Goal: Task Accomplishment & Management: Manage account settings

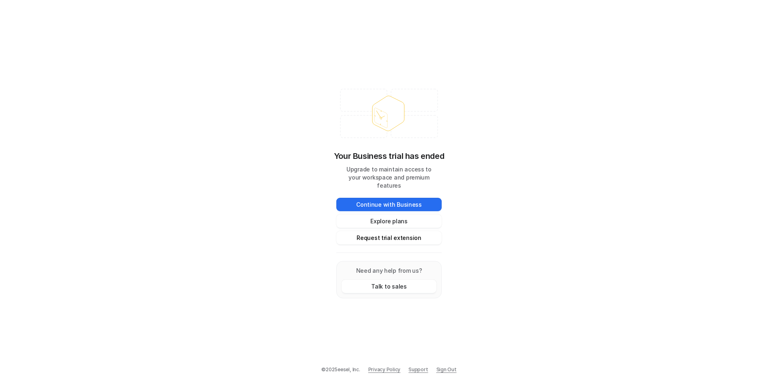
click at [381, 233] on button "Request trial extension" at bounding box center [388, 237] width 105 height 13
click at [385, 235] on button "Request trial extension" at bounding box center [388, 237] width 105 height 13
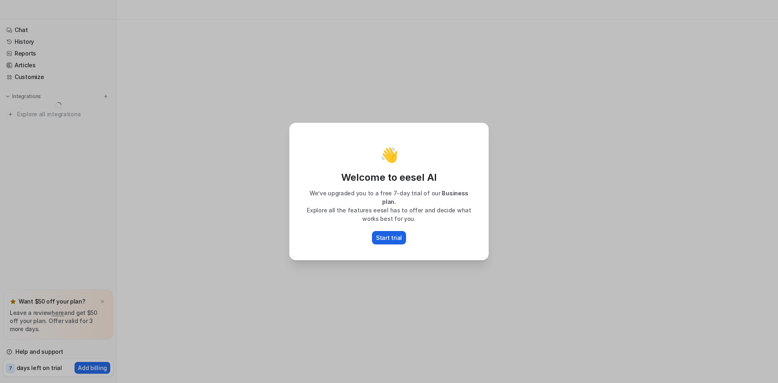
click at [387, 237] on p "Start trial" at bounding box center [389, 237] width 26 height 9
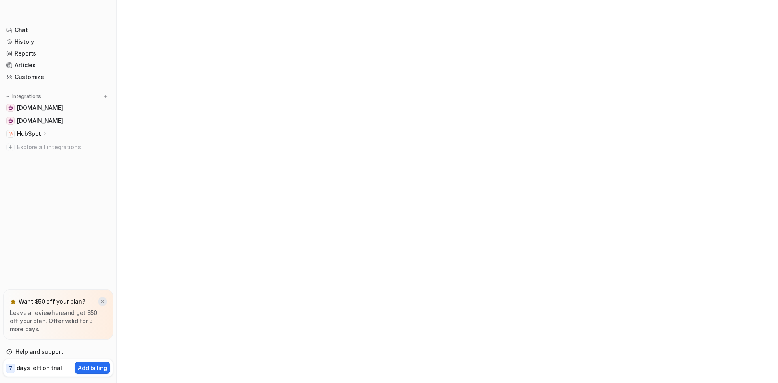
click at [103, 301] on img at bounding box center [102, 301] width 5 height 5
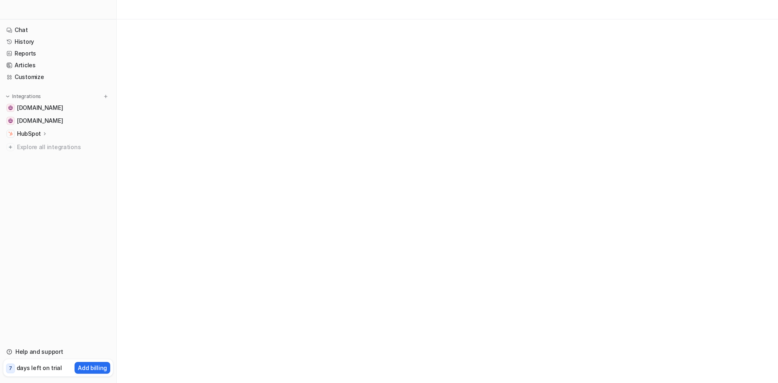
click at [31, 135] on p "HubSpot" at bounding box center [29, 134] width 24 height 8
click at [32, 146] on p "Overview" at bounding box center [36, 145] width 26 height 8
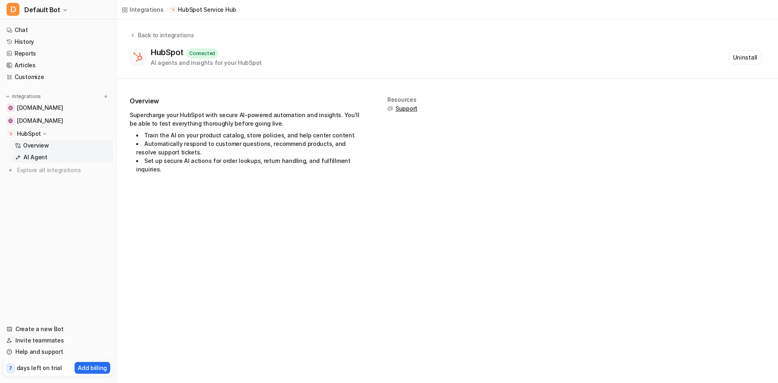
click at [42, 159] on p "AI Agent" at bounding box center [36, 157] width 24 height 8
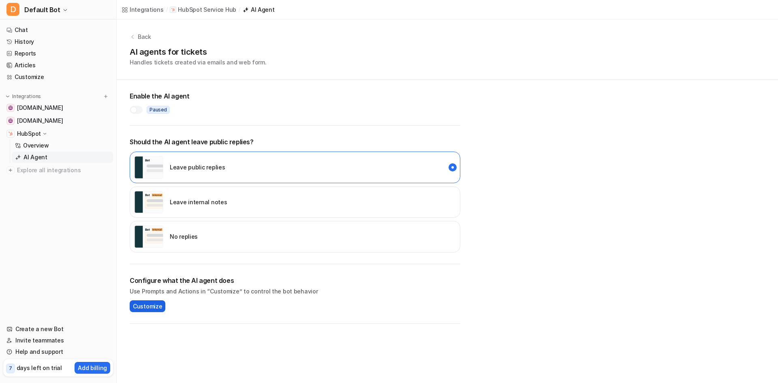
click at [150, 306] on span "Customize" at bounding box center [147, 306] width 29 height 9
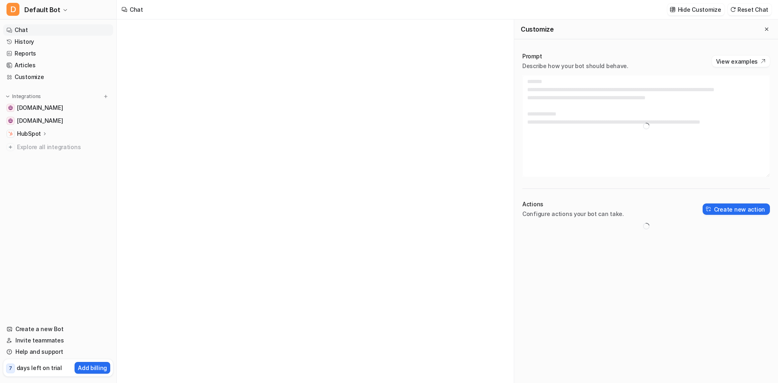
type textarea "**********"
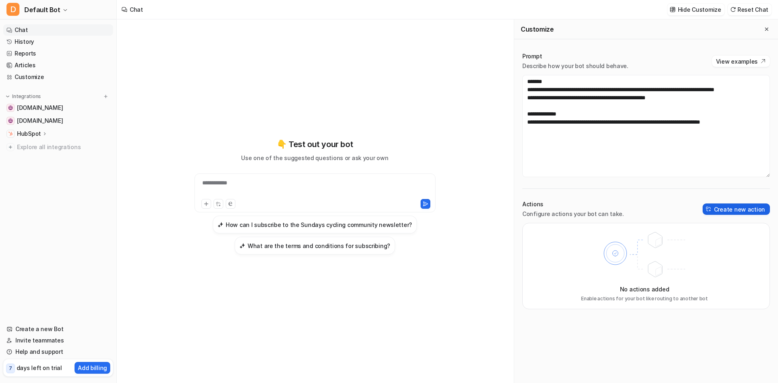
click at [738, 209] on button "Create new action" at bounding box center [736, 208] width 67 height 11
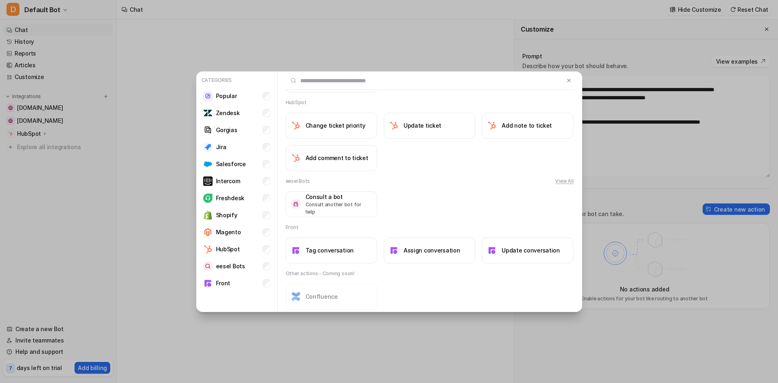
scroll to position [664, 0]
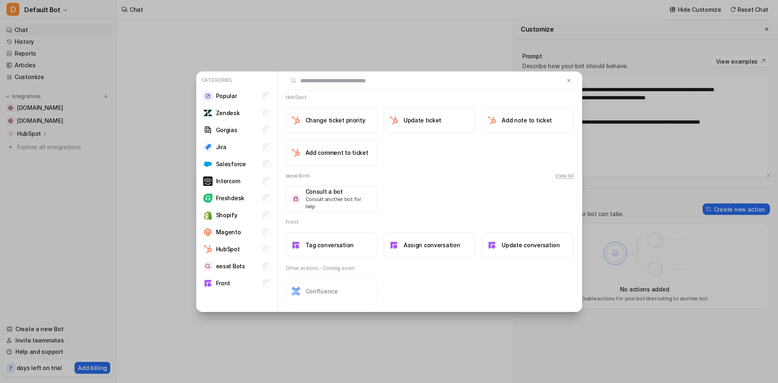
click at [556, 177] on button "View All" at bounding box center [564, 175] width 18 height 7
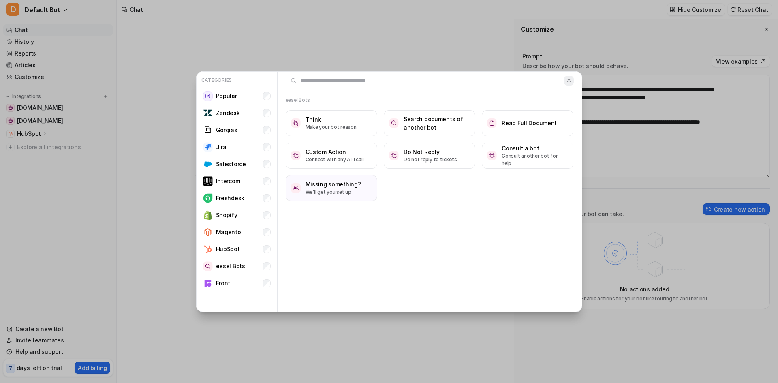
click at [569, 83] on button at bounding box center [568, 81] width 9 height 10
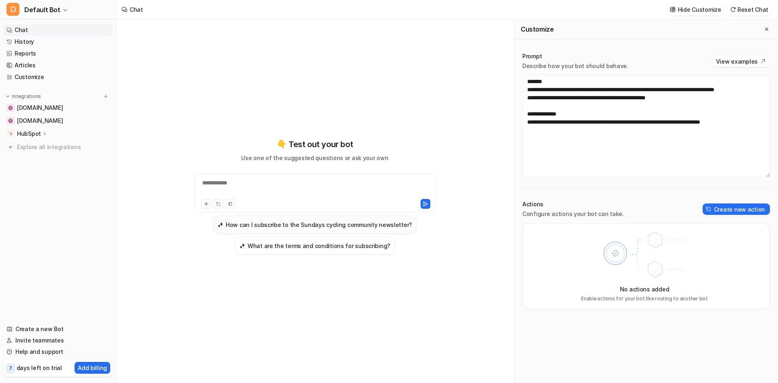
click at [294, 227] on h3 "How can I subscribe to the Sundays cycling community newsletter?" at bounding box center [319, 224] width 186 height 9
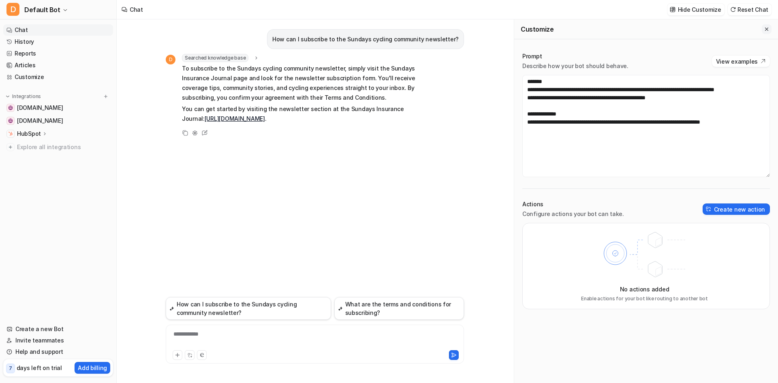
click at [764, 29] on icon "Close flyout" at bounding box center [767, 29] width 6 height 6
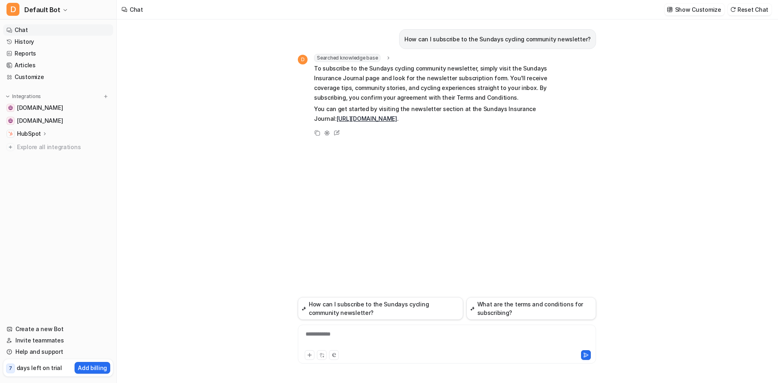
click at [21, 137] on p "HubSpot" at bounding box center [29, 134] width 24 height 8
click at [29, 156] on p "AI Agent" at bounding box center [36, 157] width 24 height 8
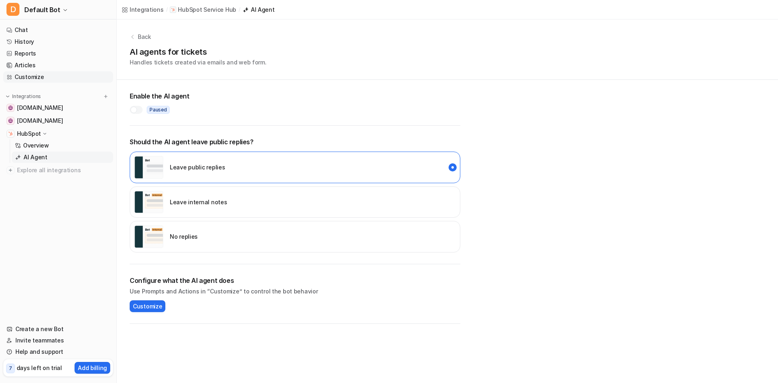
click at [33, 79] on link "Customize" at bounding box center [58, 76] width 110 height 11
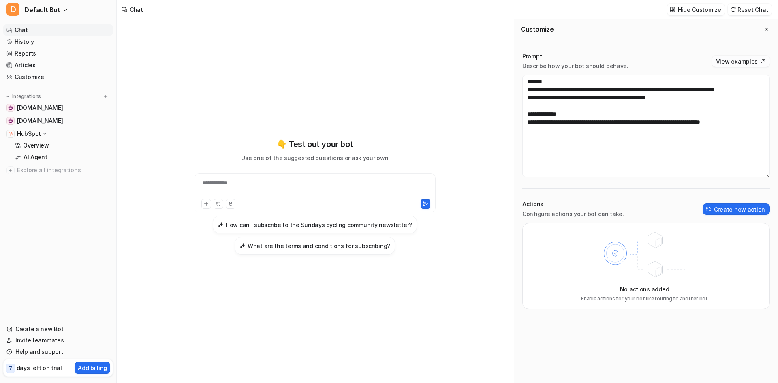
click at [732, 63] on button "View examples" at bounding box center [741, 61] width 58 height 11
click at [744, 207] on button "Create new action" at bounding box center [736, 208] width 67 height 11
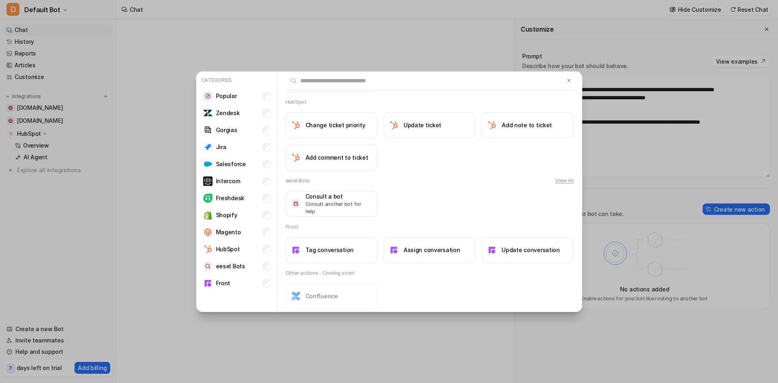
scroll to position [664, 0]
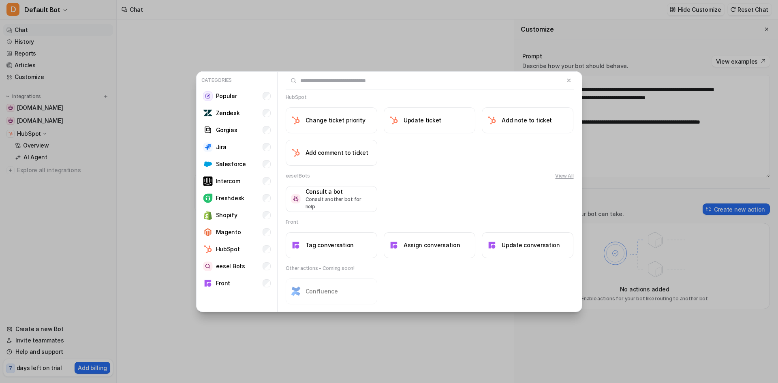
click at [565, 179] on button "View All" at bounding box center [564, 175] width 18 height 7
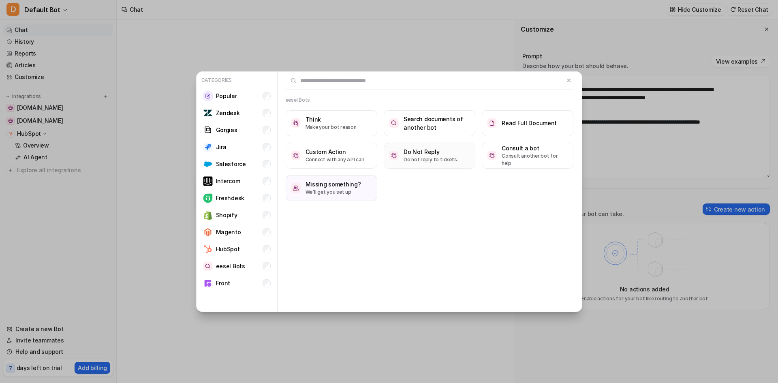
click at [424, 159] on p "Do not reply to tickets." at bounding box center [431, 159] width 54 height 7
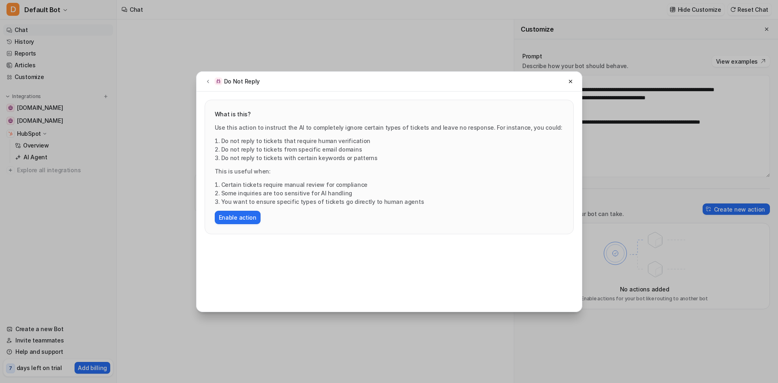
click at [345, 138] on li "Do not reply to tickets that require human verification" at bounding box center [392, 141] width 342 height 9
click at [283, 147] on li "Do not reply to tickets from specific email domains" at bounding box center [392, 149] width 342 height 9
click at [248, 218] on button "Enable action" at bounding box center [238, 217] width 46 height 13
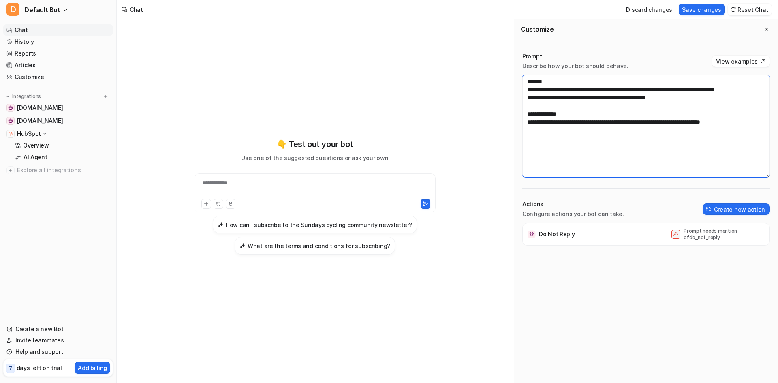
click at [569, 150] on textarea "**********" at bounding box center [646, 126] width 248 height 102
drag, startPoint x: 746, startPoint y: 130, endPoint x: 520, endPoint y: 77, distance: 232.3
click at [520, 77] on div "**********" at bounding box center [646, 217] width 264 height 347
paste textarea "**********"
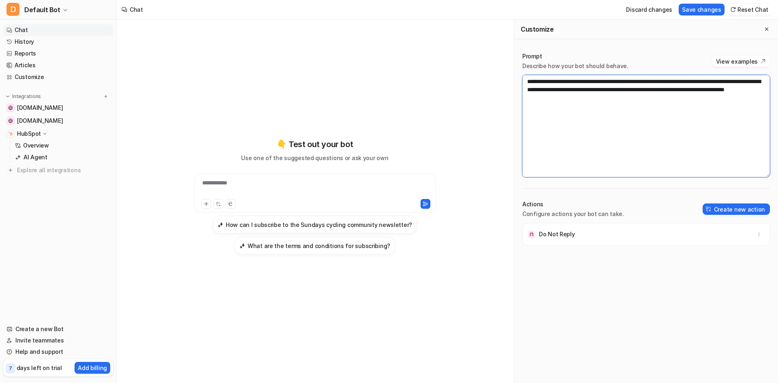
drag, startPoint x: 530, startPoint y: 81, endPoint x: 528, endPoint y: 94, distance: 12.3
click at [530, 83] on textarea "**********" at bounding box center [646, 126] width 248 height 102
drag, startPoint x: 606, startPoint y: 82, endPoint x: 672, endPoint y: 81, distance: 66.1
click at [672, 81] on textarea "**********" at bounding box center [646, 126] width 248 height 102
drag, startPoint x: 567, startPoint y: 90, endPoint x: 684, endPoint y: 101, distance: 118.0
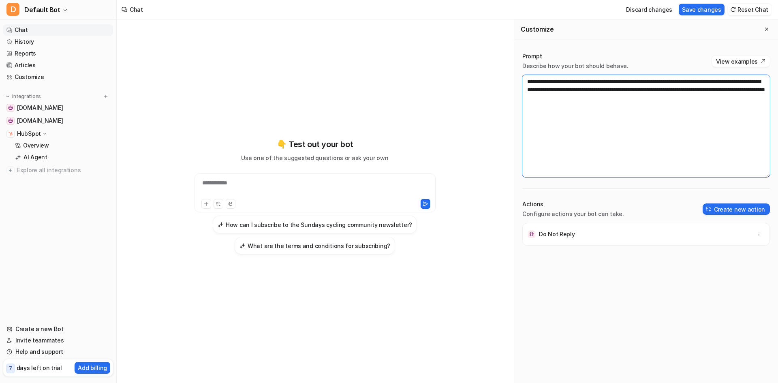
click at [684, 101] on textarea "**********" at bounding box center [646, 126] width 248 height 102
click at [667, 101] on textarea "**********" at bounding box center [646, 126] width 248 height 102
click at [593, 91] on textarea "**********" at bounding box center [646, 126] width 248 height 102
click at [724, 208] on button "Create new action" at bounding box center [736, 208] width 67 height 11
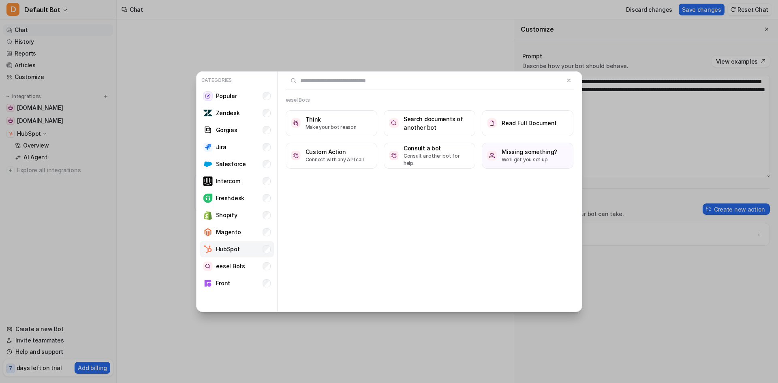
click at [250, 247] on li "HubSpot" at bounding box center [237, 249] width 74 height 16
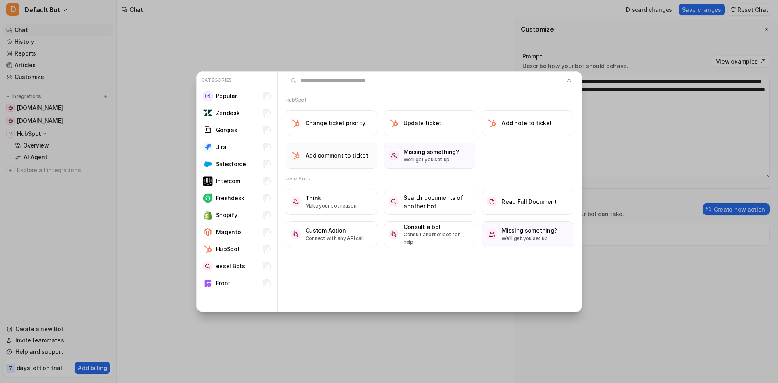
click at [325, 156] on h3 "Add comment to ticket" at bounding box center [337, 155] width 63 height 9
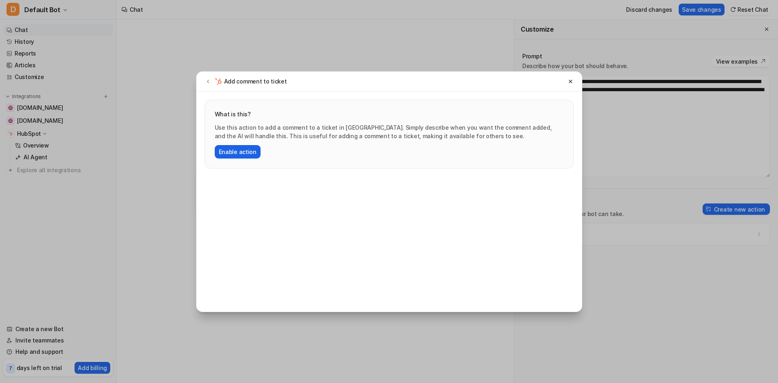
click at [233, 155] on button "Enable action" at bounding box center [238, 151] width 46 height 13
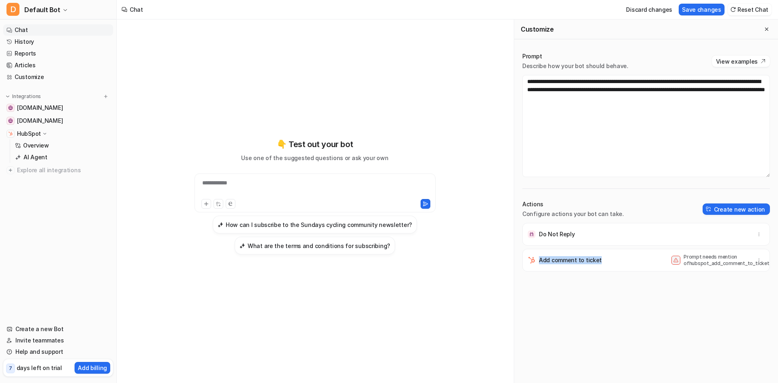
drag, startPoint x: 539, startPoint y: 262, endPoint x: 599, endPoint y: 260, distance: 60.4
click at [599, 260] on div "Add comment to ticket Prompt needs mention of hubspot_add_comment_to_ticket" at bounding box center [646, 260] width 240 height 23
copy p "Add comment to ticket"
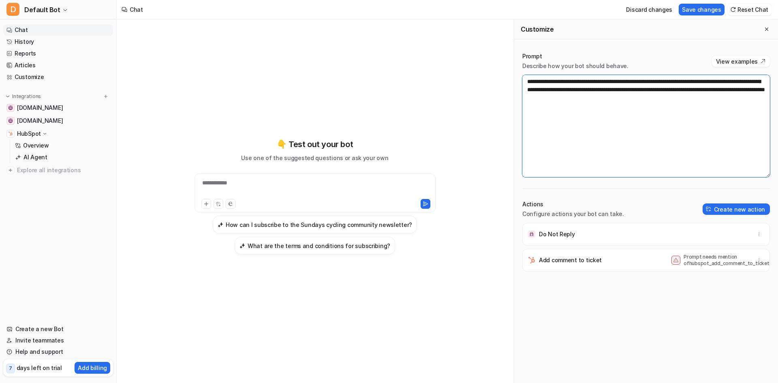
drag, startPoint x: 596, startPoint y: 90, endPoint x: 647, endPoint y: 97, distance: 51.5
click at [651, 92] on textarea "**********" at bounding box center [646, 126] width 248 height 102
paste textarea "**********"
click at [556, 234] on p "Do Not Reply" at bounding box center [557, 234] width 36 height 8
click at [756, 233] on icon "button" at bounding box center [759, 234] width 6 height 6
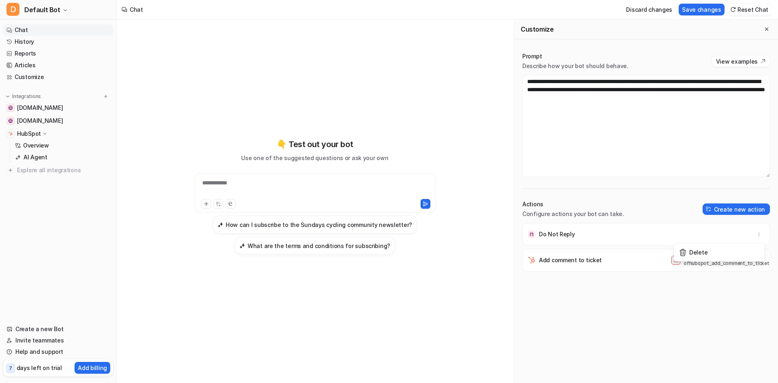
click at [565, 235] on p "Do Not Reply" at bounding box center [557, 234] width 36 height 8
click at [544, 237] on p "Do Not Reply" at bounding box center [557, 234] width 36 height 8
click at [532, 233] on img at bounding box center [532, 234] width 8 height 8
click at [554, 257] on p "Add comment to ticket" at bounding box center [570, 260] width 63 height 8
click at [703, 257] on p "Prompt needs mention of hubspot_add_comment_to_ticket" at bounding box center [716, 260] width 65 height 13
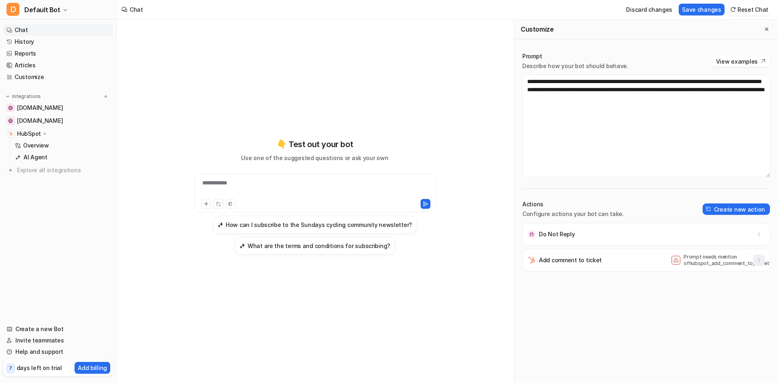
click at [756, 259] on button "button" at bounding box center [758, 260] width 11 height 11
click at [539, 260] on div "Add comment to ticket" at bounding box center [565, 260] width 74 height 8
click at [598, 103] on textarea "**********" at bounding box center [646, 126] width 248 height 102
click at [639, 197] on div "**********" at bounding box center [646, 217] width 264 height 347
click at [624, 231] on div "Do Not Reply" at bounding box center [646, 234] width 240 height 23
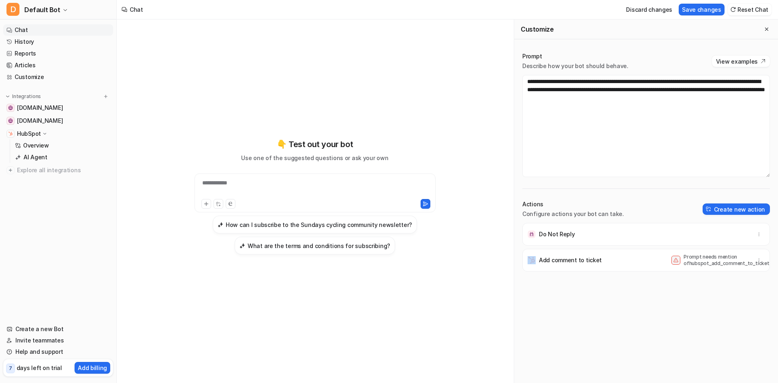
click at [624, 231] on div "Do Not Reply" at bounding box center [646, 234] width 240 height 23
click at [541, 234] on p "Do Not Reply" at bounding box center [557, 234] width 36 height 8
click at [524, 235] on span "Do Not Reply" at bounding box center [646, 234] width 248 height 23
click at [753, 234] on button "button" at bounding box center [758, 234] width 11 height 11
click at [597, 249] on div "Add comment to ticket Prompt needs mention of hubspot_add_comment_to_ticket" at bounding box center [646, 260] width 240 height 23
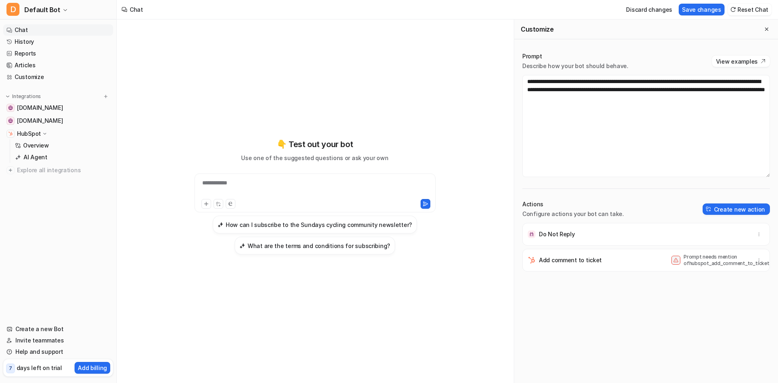
click at [572, 264] on p "Add comment to ticket" at bounding box center [570, 260] width 63 height 8
click at [616, 104] on textarea "**********" at bounding box center [646, 126] width 248 height 102
click at [609, 90] on textarea "**********" at bounding box center [646, 126] width 248 height 102
drag, startPoint x: 607, startPoint y: 90, endPoint x: 608, endPoint y: 94, distance: 5.0
click at [607, 90] on textarea "**********" at bounding box center [646, 126] width 248 height 102
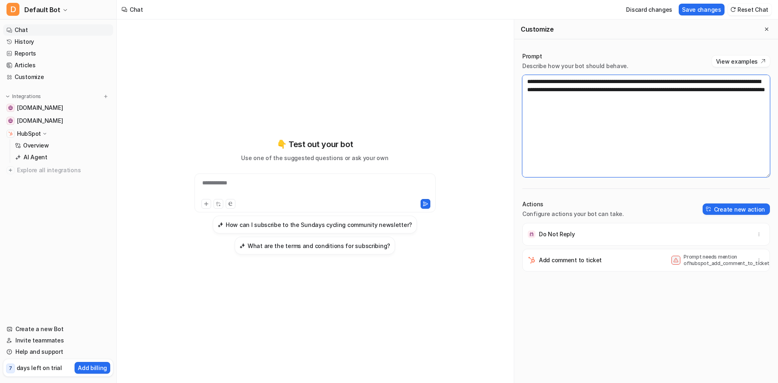
drag, startPoint x: 636, startPoint y: 90, endPoint x: 635, endPoint y: 99, distance: 9.4
click at [635, 90] on textarea "**********" at bounding box center [646, 126] width 248 height 102
drag, startPoint x: 642, startPoint y: 91, endPoint x: 645, endPoint y: 102, distance: 11.3
click at [642, 91] on textarea "**********" at bounding box center [646, 126] width 248 height 102
click at [653, 124] on textarea "**********" at bounding box center [646, 126] width 248 height 102
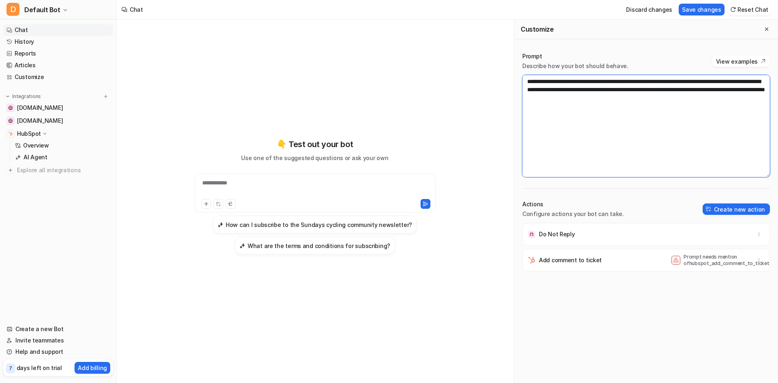
click at [565, 173] on textarea "**********" at bounding box center [646, 126] width 248 height 102
click at [602, 198] on div "**********" at bounding box center [646, 217] width 264 height 347
click at [540, 260] on p "Add comment to ticket" at bounding box center [570, 260] width 63 height 8
click at [531, 261] on img at bounding box center [532, 260] width 8 height 8
click at [595, 90] on textarea "**********" at bounding box center [646, 126] width 248 height 102
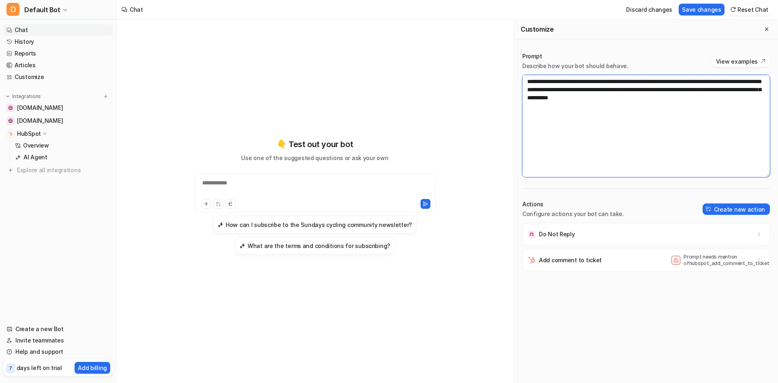
click at [593, 101] on textarea "**********" at bounding box center [646, 126] width 248 height 102
click at [603, 134] on textarea "**********" at bounding box center [646, 126] width 248 height 102
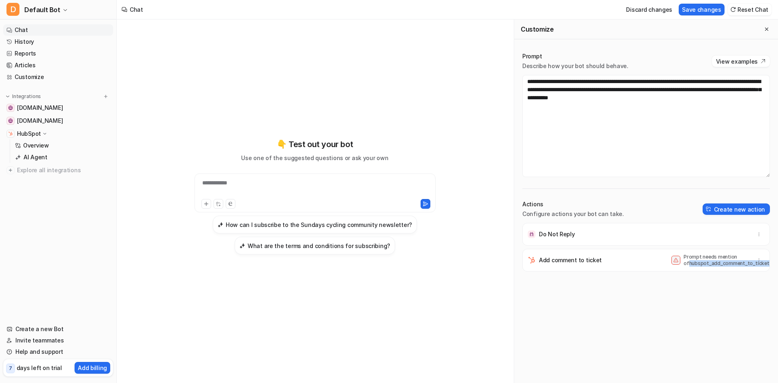
drag, startPoint x: 679, startPoint y: 264, endPoint x: 717, endPoint y: 267, distance: 37.8
click at [748, 263] on div "Prompt needs mention of hubspot_add_comment_to_ticket" at bounding box center [718, 260] width 93 height 13
copy p "hubspot_add_comment_to_tick"
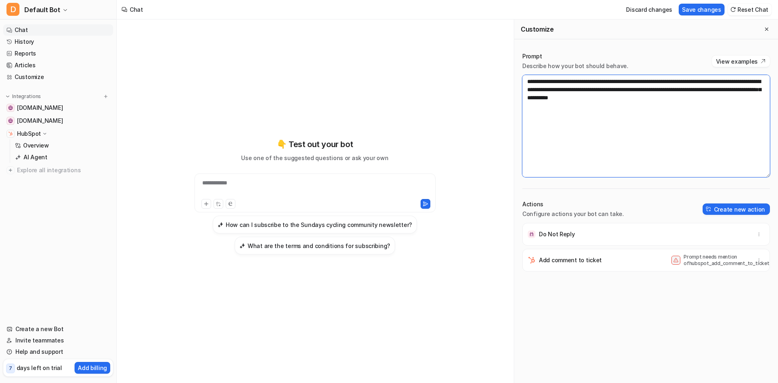
drag, startPoint x: 595, startPoint y: 90, endPoint x: 682, endPoint y: 93, distance: 86.8
click at [682, 93] on textarea "**********" at bounding box center [646, 126] width 248 height 102
paste textarea
click at [554, 103] on textarea "**********" at bounding box center [646, 126] width 248 height 102
type textarea "**********"
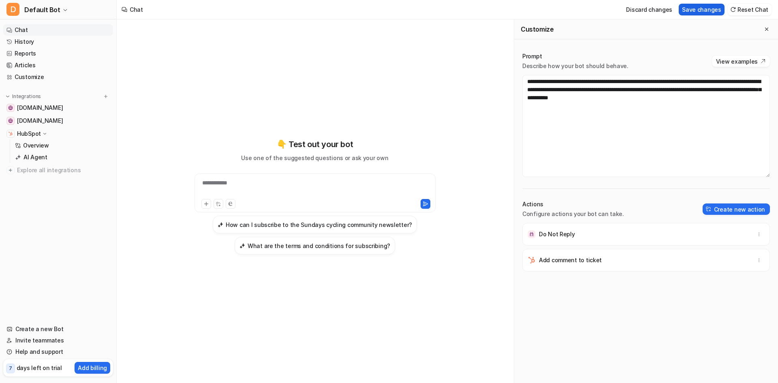
click at [709, 11] on button "Save changes" at bounding box center [702, 10] width 46 height 12
click at [692, 14] on button "Hide Customize" at bounding box center [695, 10] width 57 height 12
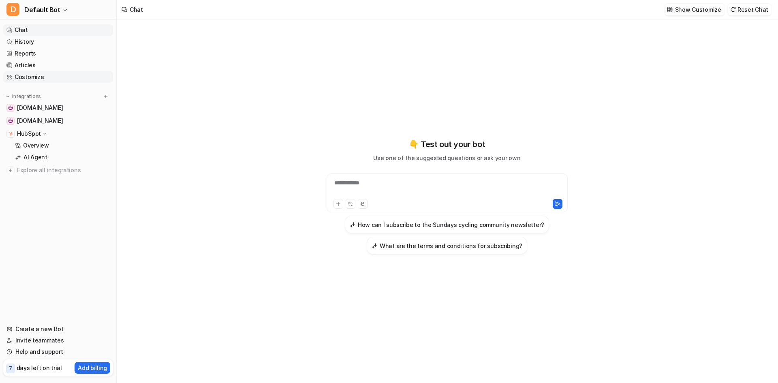
click at [32, 75] on link "Customize" at bounding box center [58, 76] width 110 height 11
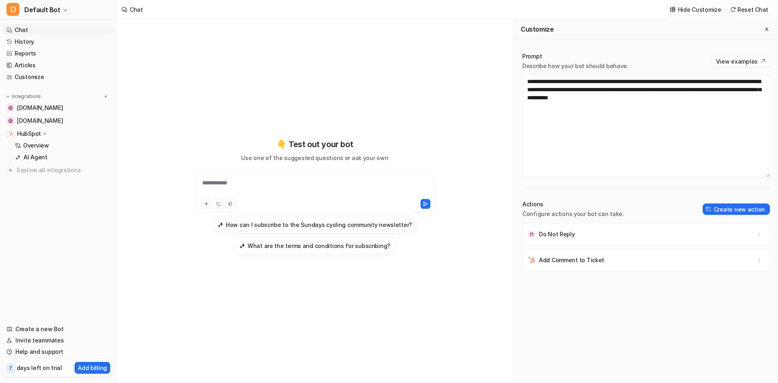
scroll to position [8, 0]
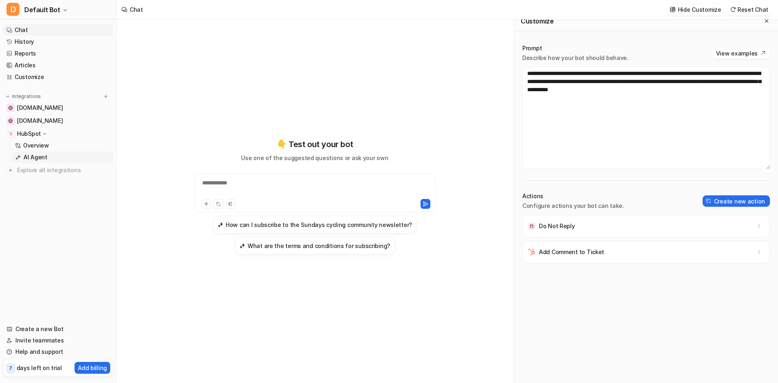
click at [35, 155] on p "AI Agent" at bounding box center [36, 157] width 24 height 8
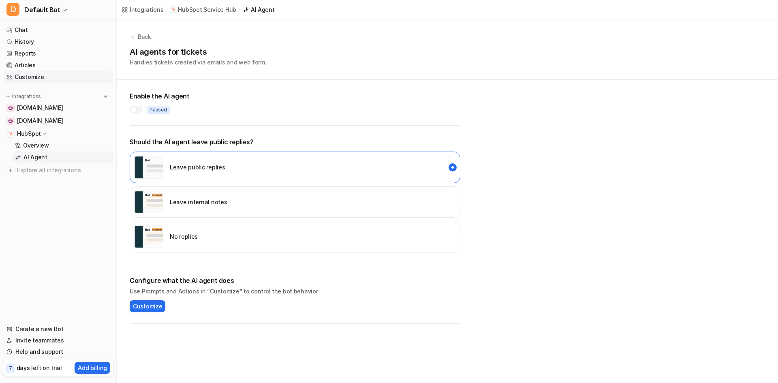
click at [35, 80] on link "Customize" at bounding box center [58, 76] width 110 height 11
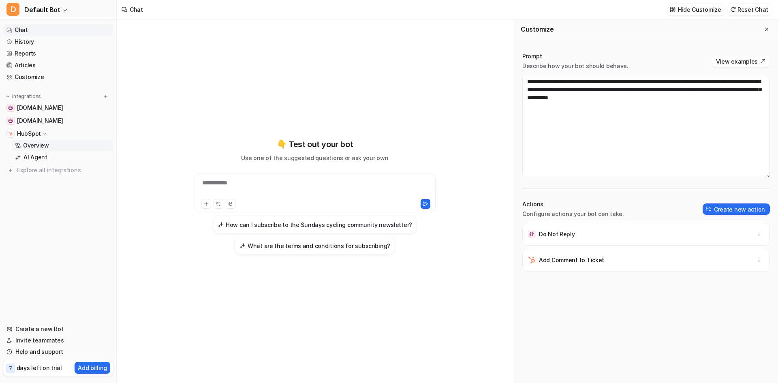
click at [40, 147] on p "Overview" at bounding box center [36, 145] width 26 height 8
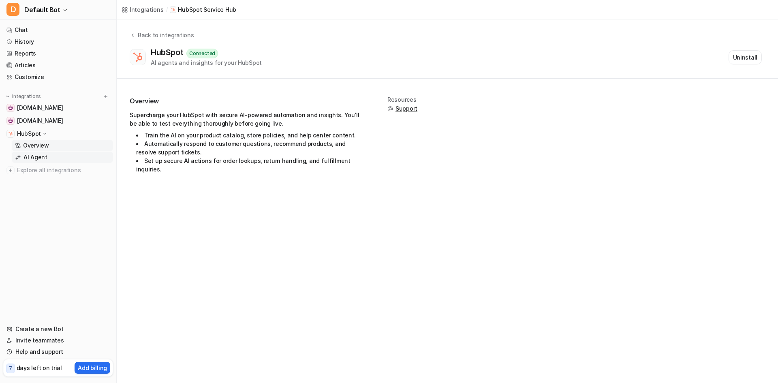
click at [18, 160] on link "AI Agent" at bounding box center [62, 157] width 101 height 11
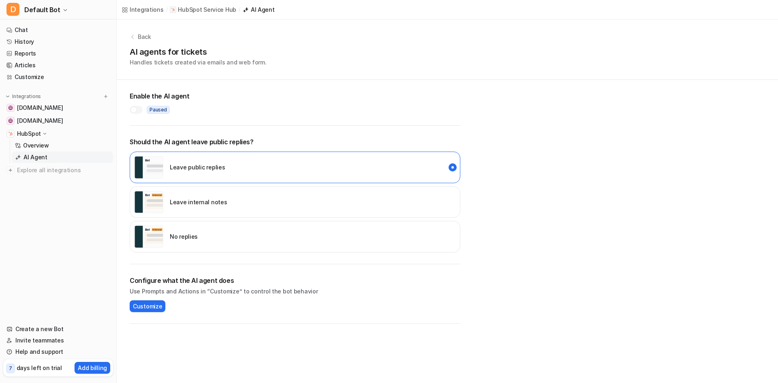
click at [189, 202] on p "Leave internal notes" at bounding box center [198, 202] width 57 height 9
click at [551, 229] on div "Back AI agents for tickets Handles tickets created via emails and web form. Ena…" at bounding box center [447, 171] width 661 height 304
click at [40, 76] on link "Customize" at bounding box center [58, 76] width 110 height 11
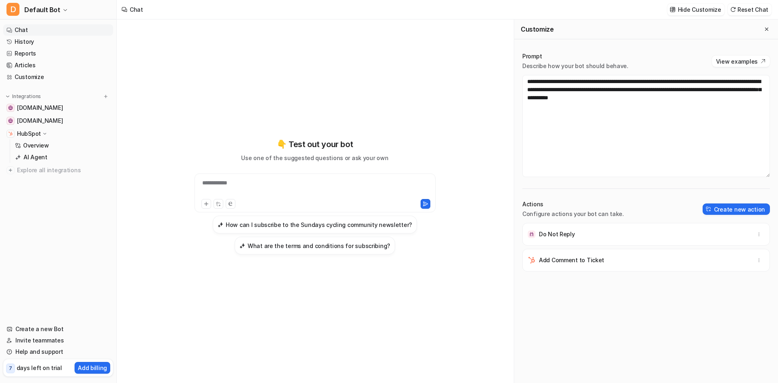
click at [205, 182] on div "**********" at bounding box center [315, 188] width 237 height 19
paste div
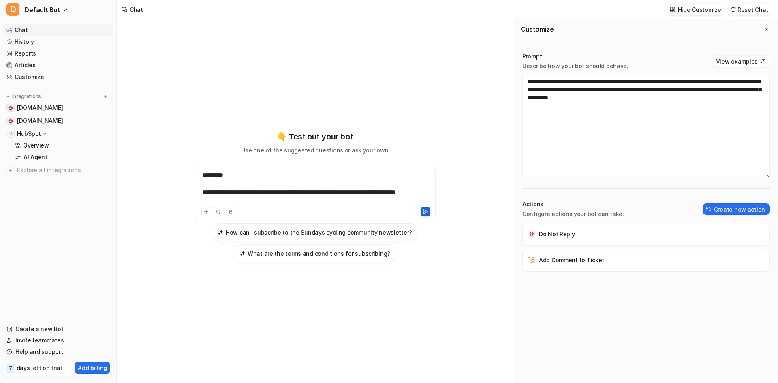
click at [424, 214] on icon at bounding box center [426, 212] width 6 height 6
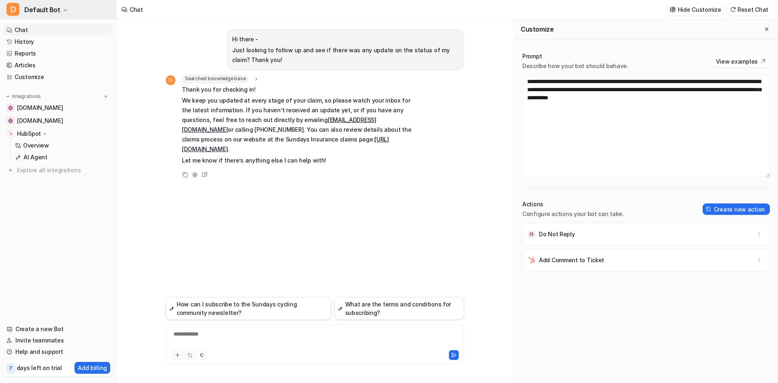
click at [57, 8] on span "Default Bot" at bounding box center [42, 9] width 36 height 11
click at [36, 62] on link "Settings" at bounding box center [65, 61] width 112 height 13
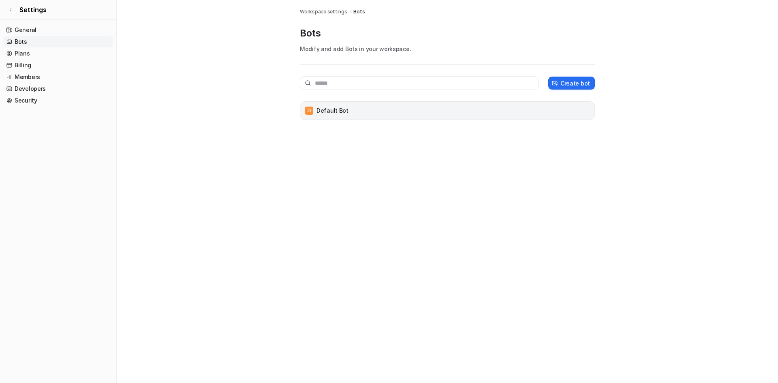
click at [350, 114] on div "D Default Bot" at bounding box center [448, 110] width 288 height 11
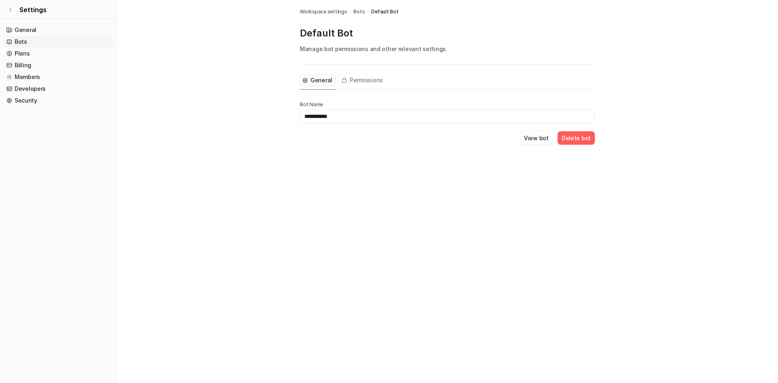
click at [321, 117] on input "**********" at bounding box center [447, 116] width 295 height 14
drag, startPoint x: 339, startPoint y: 115, endPoint x: 289, endPoint y: 112, distance: 49.9
click at [289, 112] on main "**********" at bounding box center [447, 82] width 661 height 164
type input "**********"
click at [426, 184] on div "**********" at bounding box center [389, 191] width 778 height 383
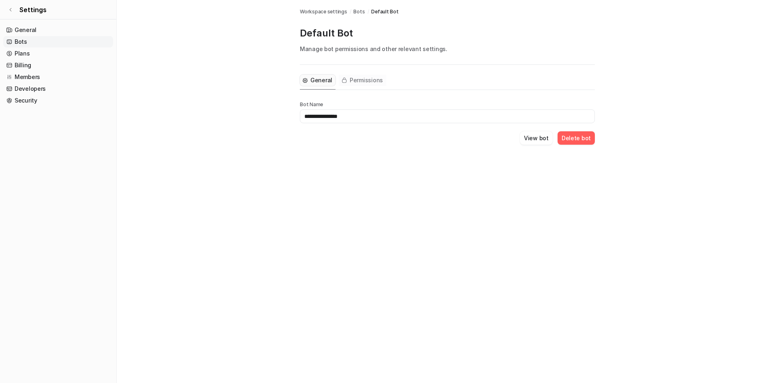
click at [364, 84] on span "Permissions" at bounding box center [366, 80] width 33 height 8
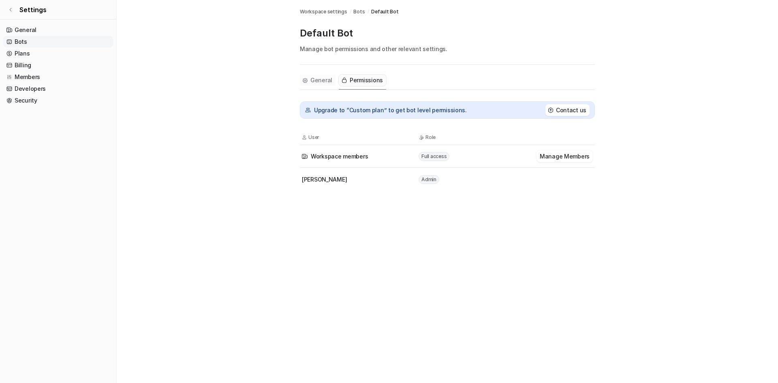
click at [321, 83] on span "General" at bounding box center [321, 80] width 22 height 8
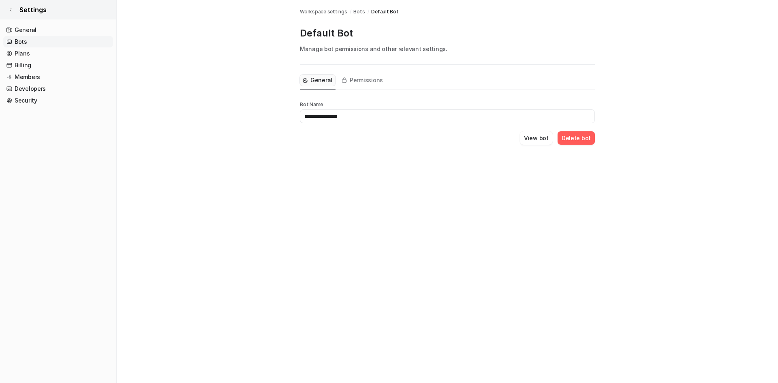
click at [11, 14] on link "Settings" at bounding box center [58, 9] width 116 height 19
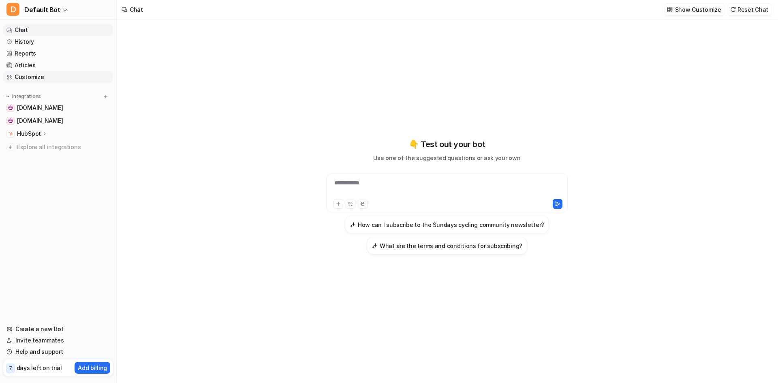
click at [44, 77] on link "Customize" at bounding box center [58, 76] width 110 height 11
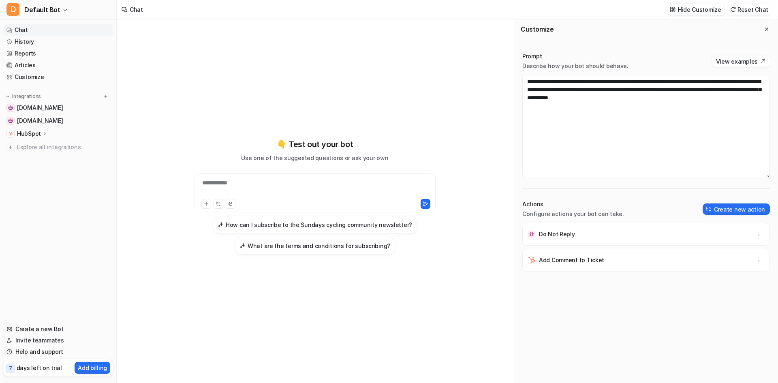
click at [601, 238] on div "Do Not Reply" at bounding box center [646, 234] width 240 height 23
click at [756, 235] on icon "button" at bounding box center [759, 234] width 6 height 6
click at [727, 212] on button "Create new action" at bounding box center [736, 208] width 67 height 11
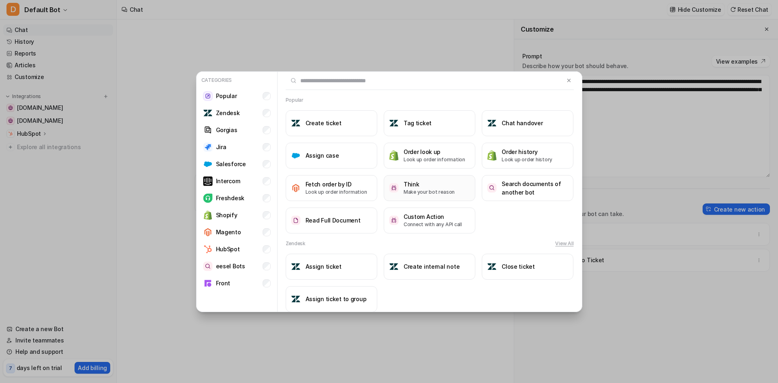
click at [424, 187] on h3 "Think" at bounding box center [429, 184] width 51 height 9
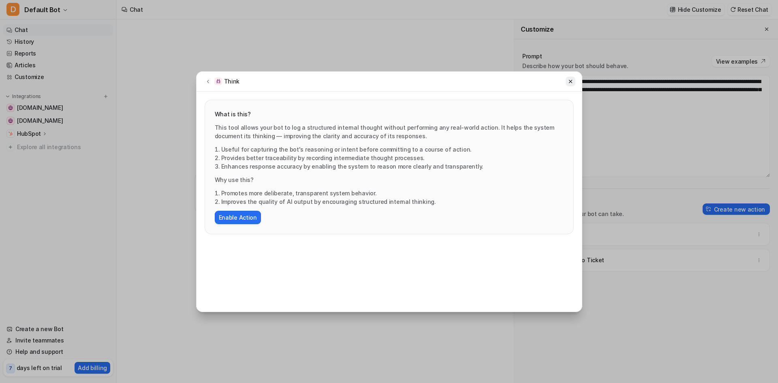
click at [569, 85] on button at bounding box center [571, 82] width 10 height 10
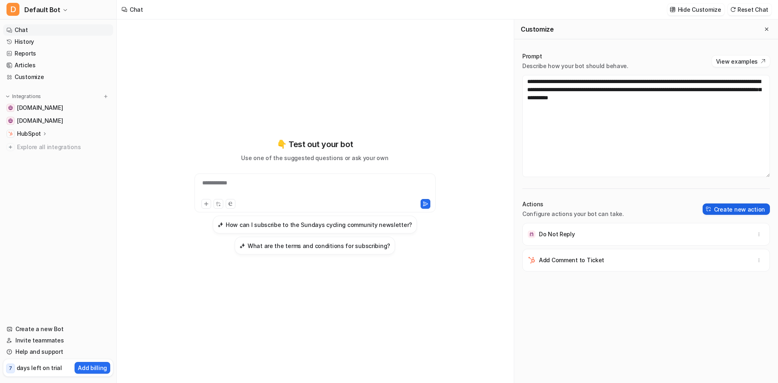
click at [713, 209] on button "Create new action" at bounding box center [736, 208] width 67 height 11
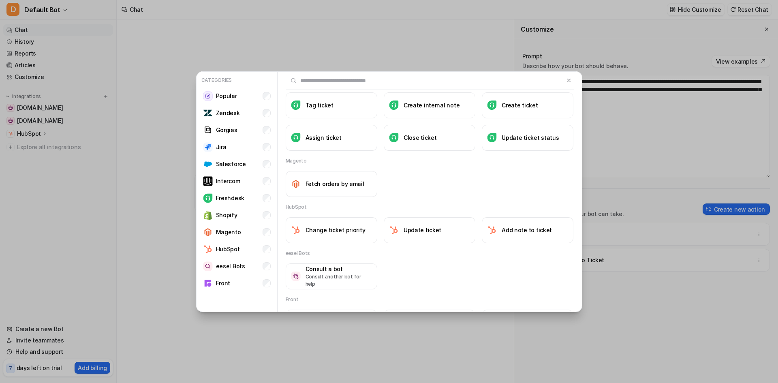
scroll to position [591, 0]
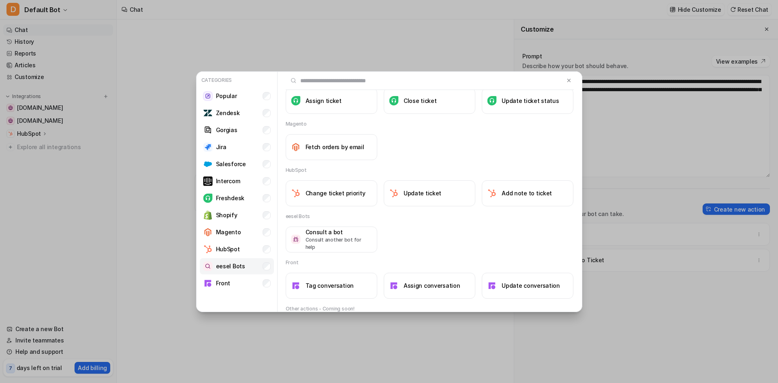
click at [257, 266] on li "eesel Bots" at bounding box center [237, 266] width 74 height 16
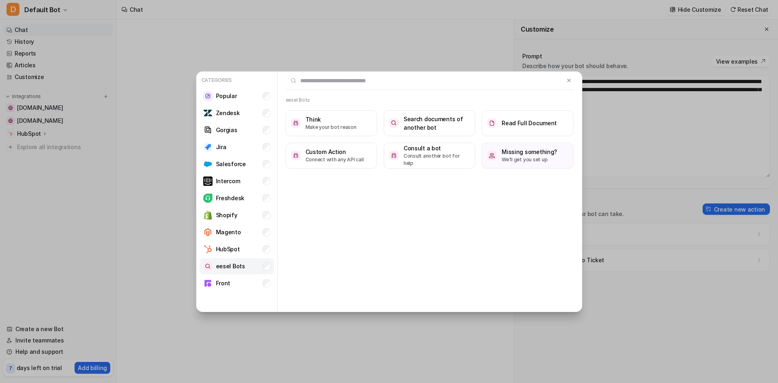
scroll to position [0, 0]
click at [439, 163] on button "Consult a bot Consult another bot for help" at bounding box center [430, 156] width 92 height 26
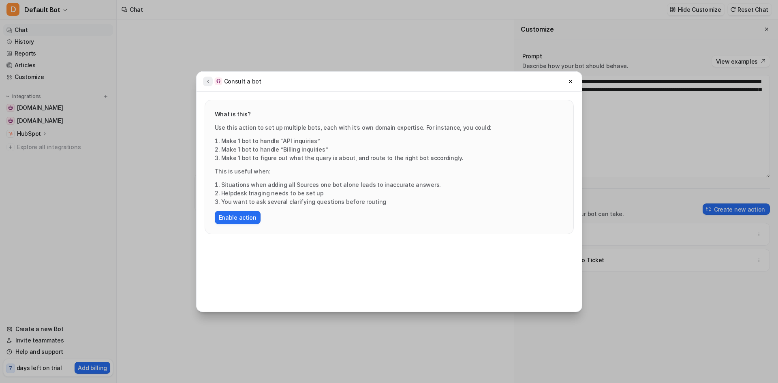
click at [209, 81] on icon at bounding box center [208, 81] width 6 height 6
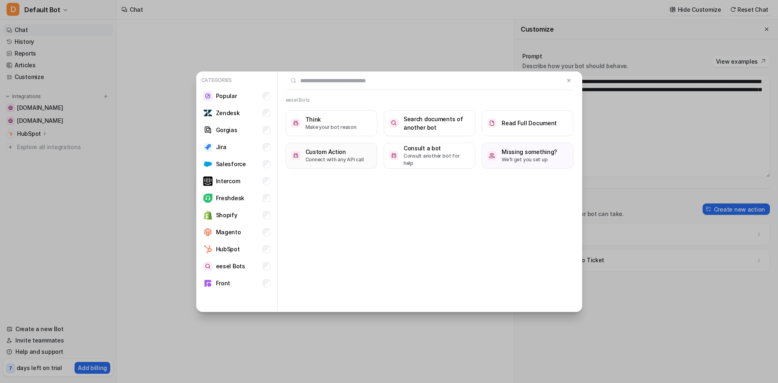
click at [330, 163] on p "Connect with any API call" at bounding box center [335, 159] width 58 height 7
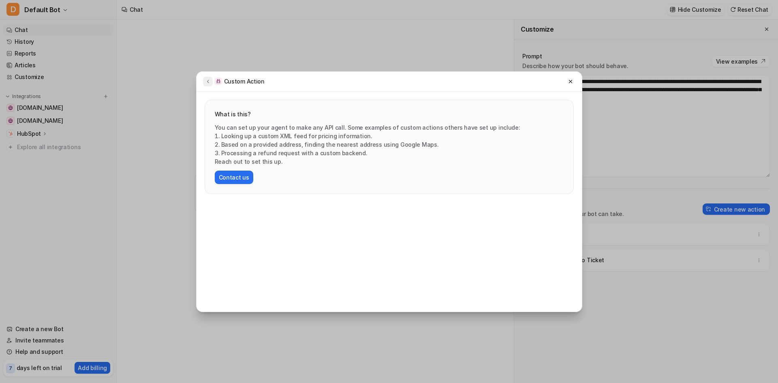
click at [210, 82] on icon at bounding box center [208, 81] width 6 height 6
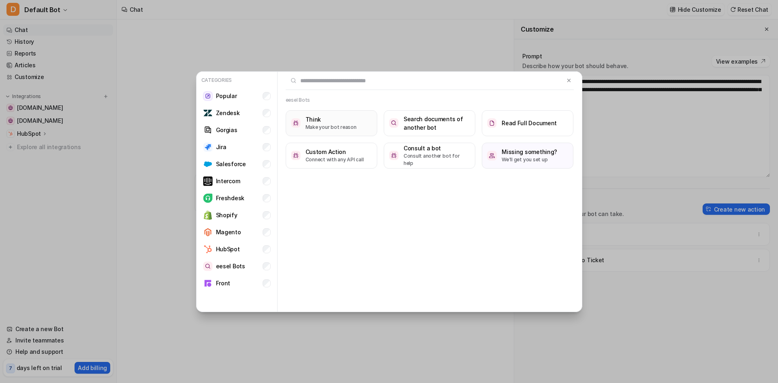
click at [314, 131] on button "Think Make your bot reason" at bounding box center [332, 123] width 92 height 26
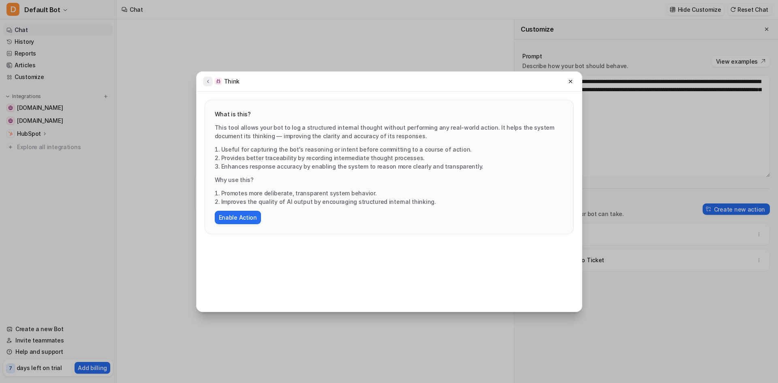
click at [207, 83] on icon at bounding box center [208, 81] width 6 height 6
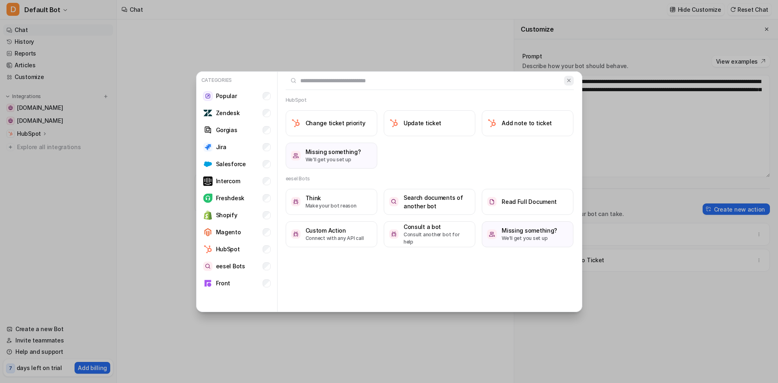
click at [569, 83] on button at bounding box center [568, 81] width 9 height 10
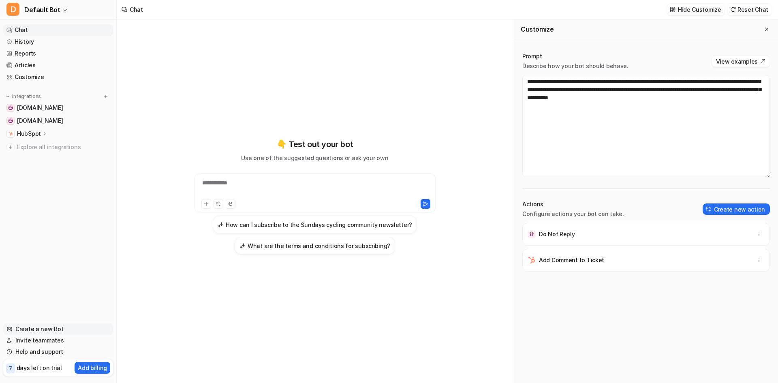
click at [61, 329] on link "Create a new Bot" at bounding box center [58, 328] width 110 height 11
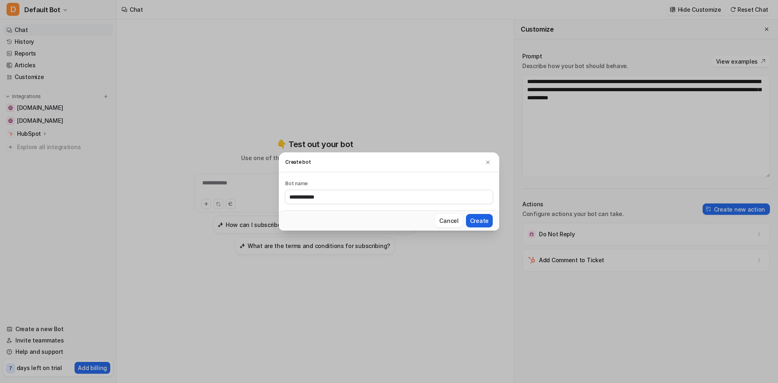
type input "**********"
click at [480, 219] on button "Create" at bounding box center [479, 220] width 27 height 13
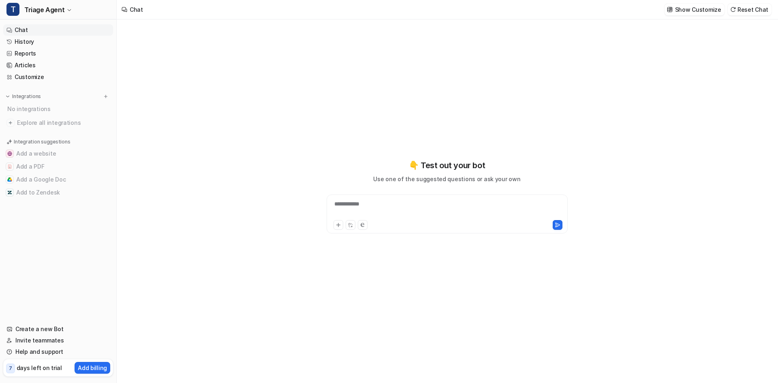
type textarea "**********"
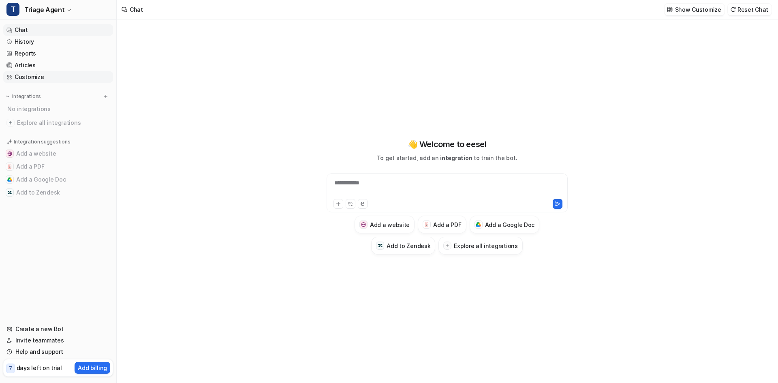
click at [36, 80] on link "Customize" at bounding box center [58, 76] width 110 height 11
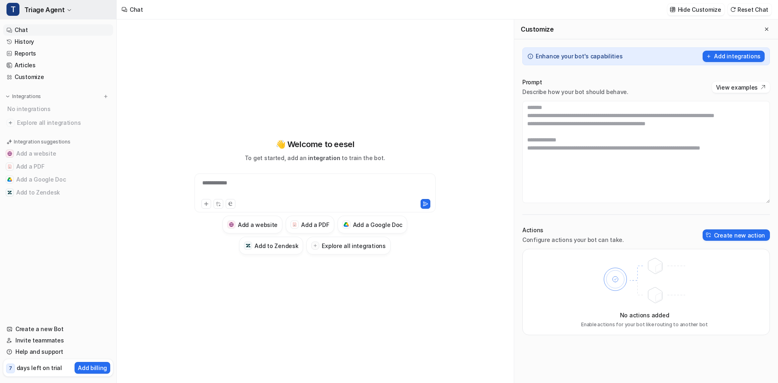
click at [54, 11] on span "Triage Agent" at bounding box center [44, 9] width 40 height 11
click at [45, 64] on link "Settings" at bounding box center [65, 61] width 112 height 13
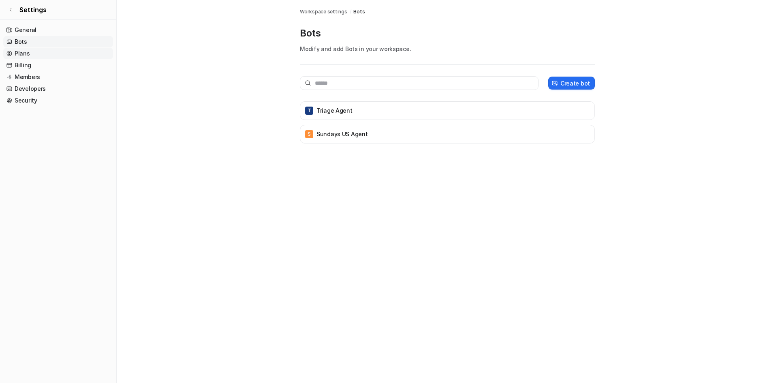
click at [32, 54] on link "Plans" at bounding box center [58, 53] width 110 height 11
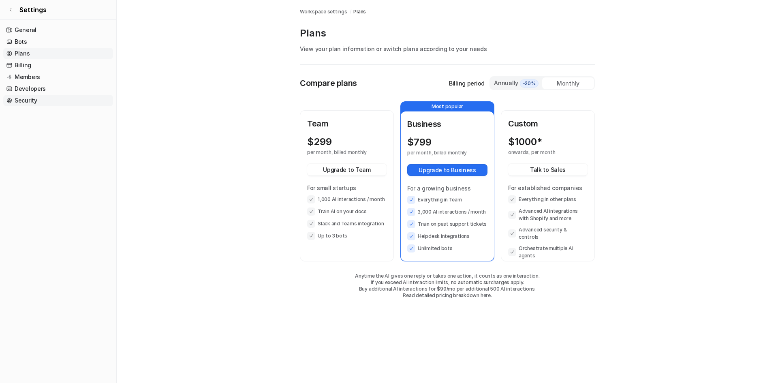
click at [32, 101] on link "Security" at bounding box center [58, 100] width 110 height 11
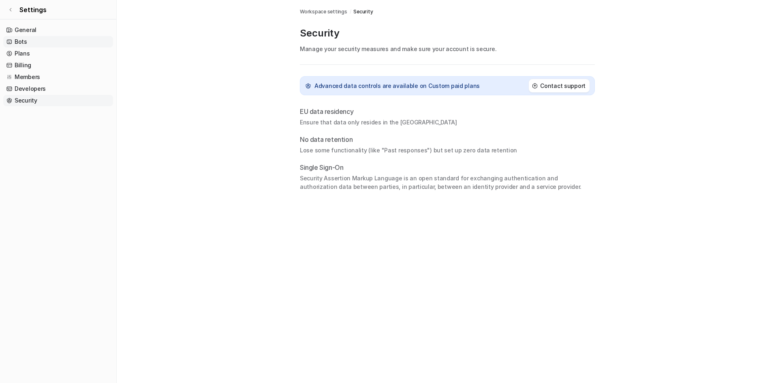
click at [24, 39] on link "Bots" at bounding box center [58, 41] width 110 height 11
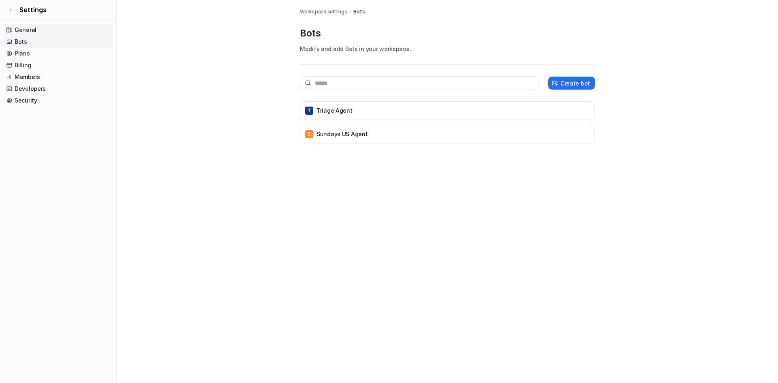
click at [28, 26] on link "General" at bounding box center [58, 29] width 110 height 11
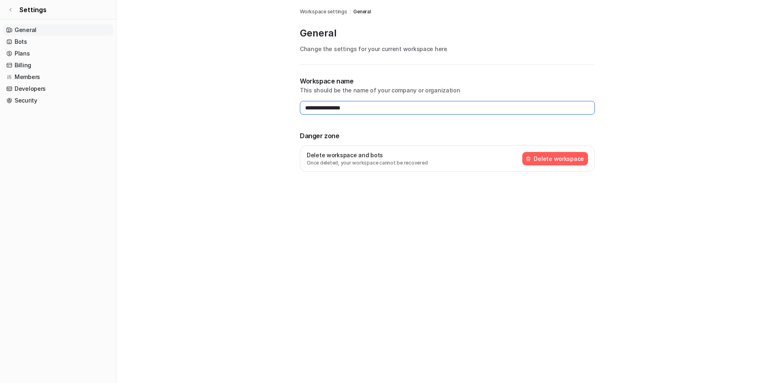
click at [368, 111] on input "**********" at bounding box center [447, 108] width 295 height 14
type input "**********"
click at [353, 272] on div "**********" at bounding box center [389, 191] width 778 height 383
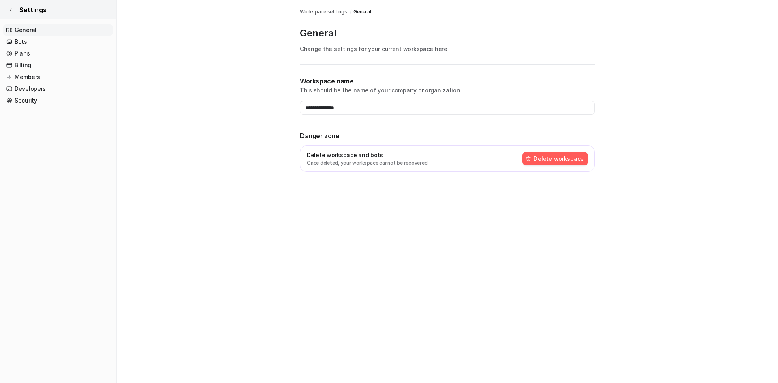
click at [14, 11] on link "Settings" at bounding box center [58, 9] width 116 height 19
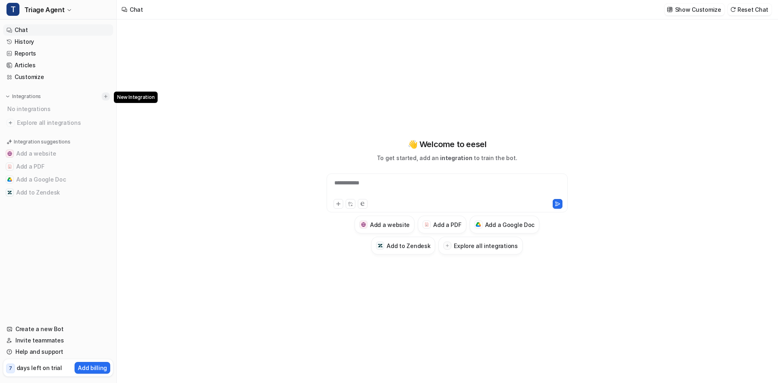
click at [106, 97] on img at bounding box center [106, 97] width 6 height 6
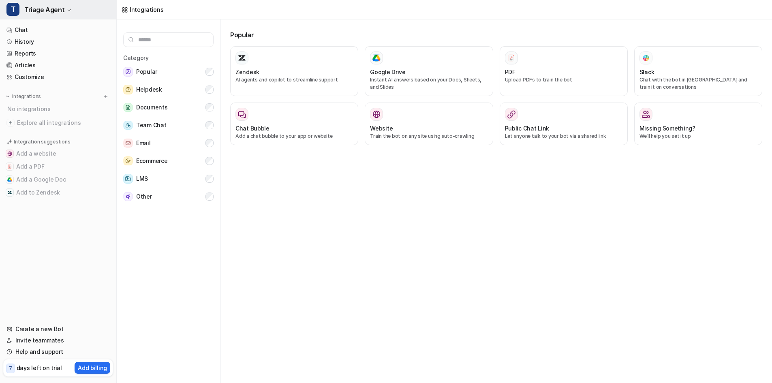
click at [68, 13] on button "T Triage Agent" at bounding box center [58, 9] width 116 height 19
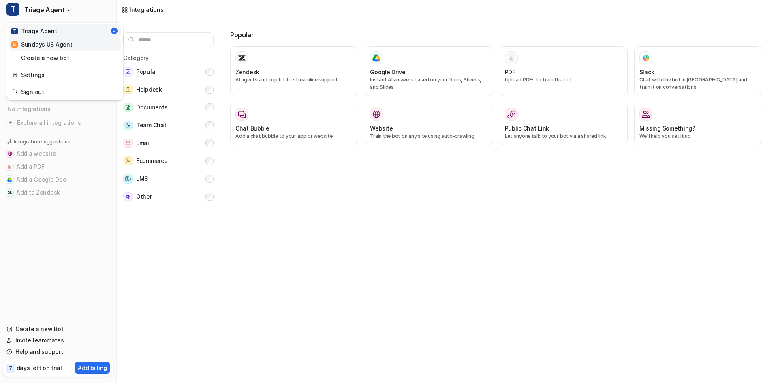
click at [57, 43] on div "S Sundays US Agent" at bounding box center [41, 44] width 61 height 9
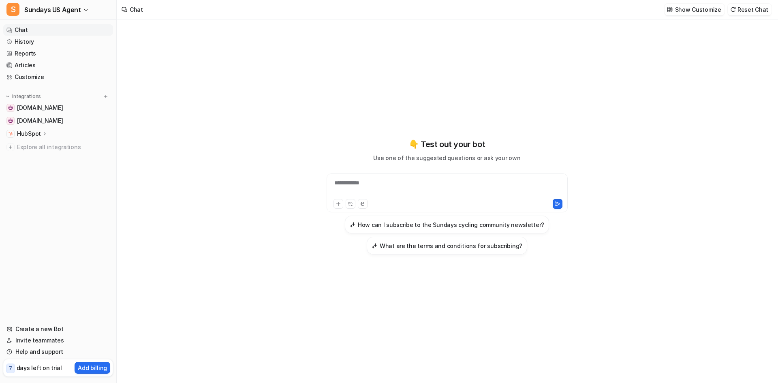
click at [407, 186] on div "**********" at bounding box center [447, 188] width 237 height 19
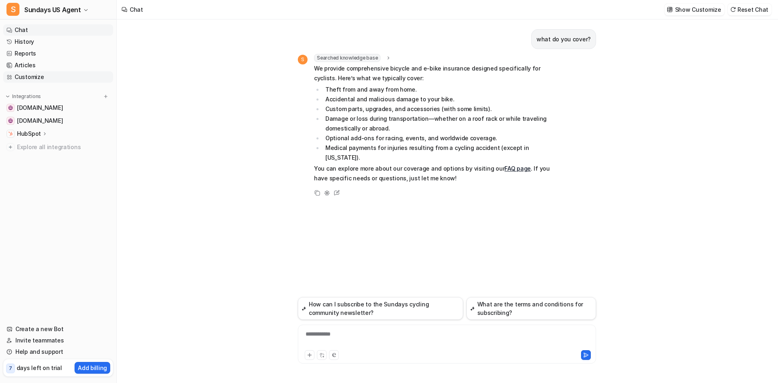
click at [19, 78] on link "Customize" at bounding box center [58, 76] width 110 height 11
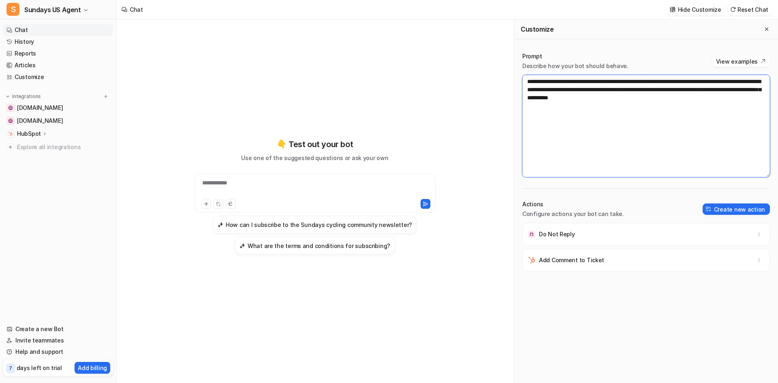
click at [526, 80] on textarea "**********" at bounding box center [646, 126] width 248 height 102
click at [533, 80] on textarea "**********" at bounding box center [646, 126] width 248 height 102
paste textarea "**********"
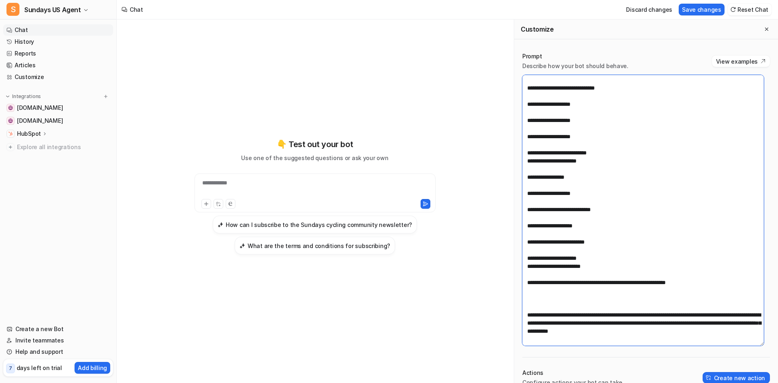
scroll to position [1834, 0]
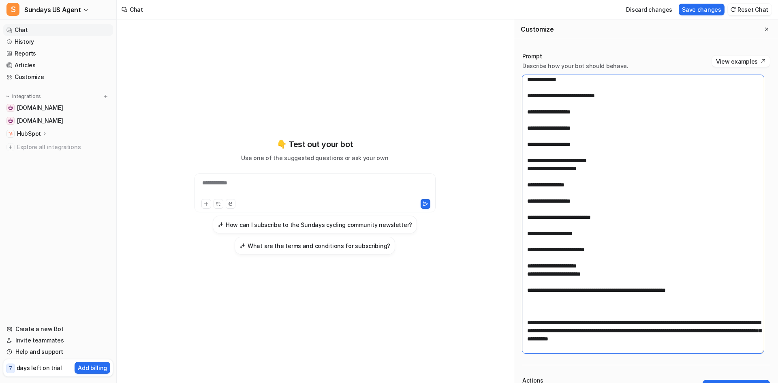
drag, startPoint x: 763, startPoint y: 175, endPoint x: 743, endPoint y: 351, distance: 177.4
click at [743, 351] on textarea at bounding box center [643, 214] width 242 height 278
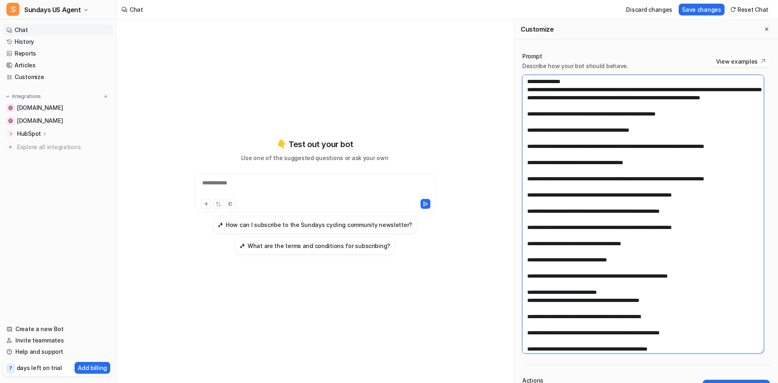
scroll to position [41, 0]
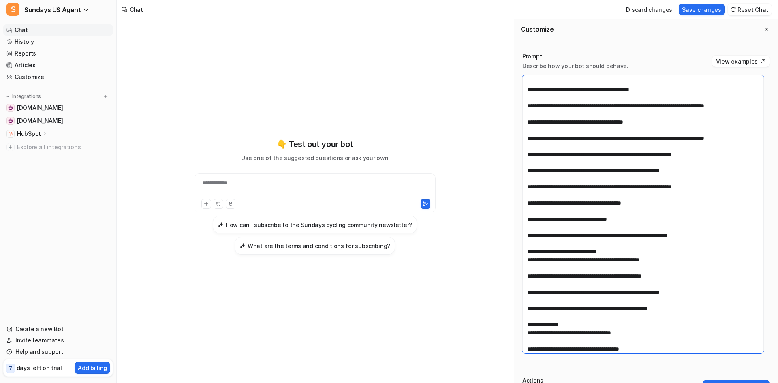
click at [558, 178] on textarea at bounding box center [643, 214] width 242 height 278
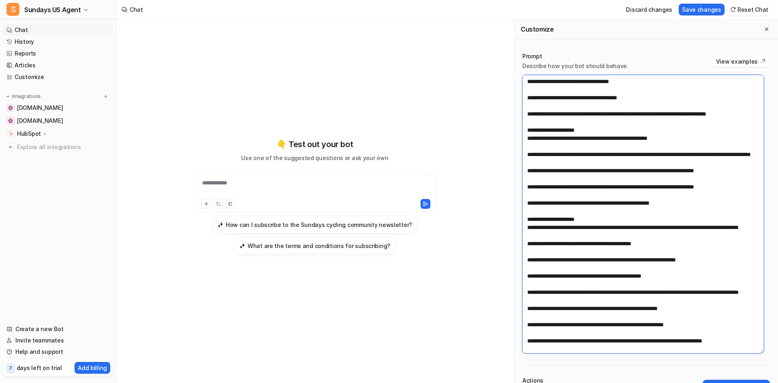
scroll to position [446, 0]
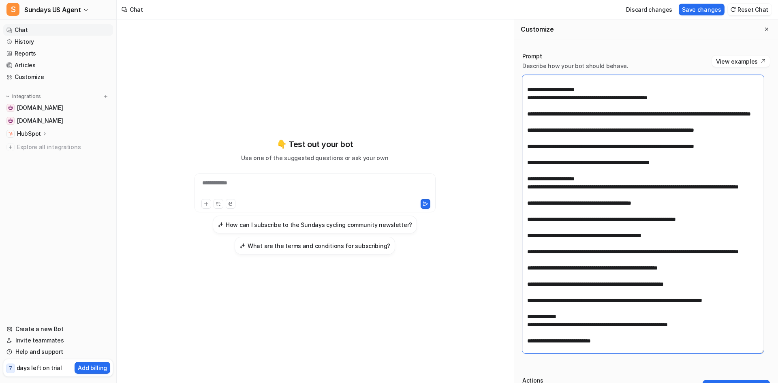
drag, startPoint x: 618, startPoint y: 138, endPoint x: 678, endPoint y: 137, distance: 60.0
click at [678, 137] on textarea at bounding box center [643, 214] width 242 height 278
drag, startPoint x: 526, startPoint y: 130, endPoint x: 698, endPoint y: 332, distance: 265.1
click at [698, 332] on textarea at bounding box center [643, 214] width 242 height 278
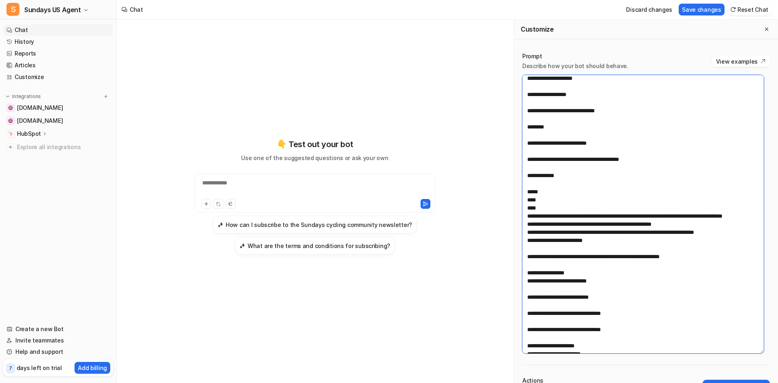
scroll to position [708, 0]
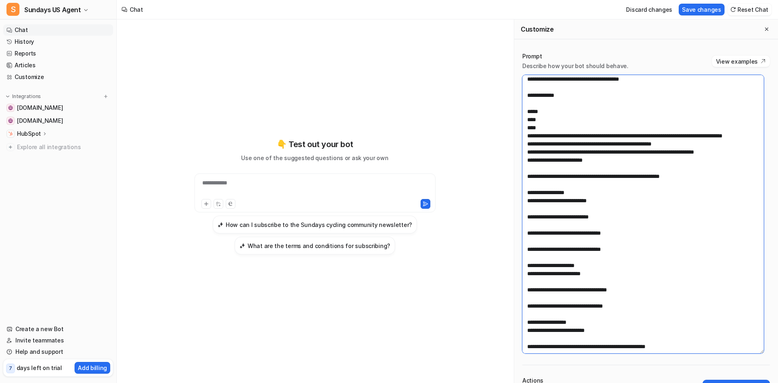
drag, startPoint x: 528, startPoint y: 147, endPoint x: 690, endPoint y: 235, distance: 184.6
click at [689, 235] on textarea at bounding box center [643, 214] width 242 height 278
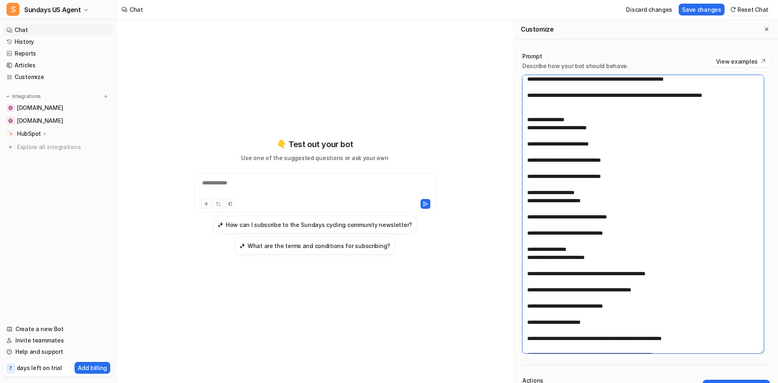
scroll to position [497, 0]
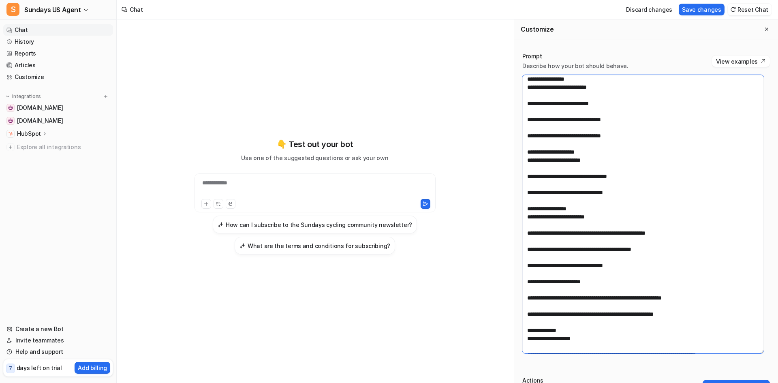
drag, startPoint x: 528, startPoint y: 124, endPoint x: 646, endPoint y: 246, distance: 169.1
click at [644, 246] on textarea at bounding box center [643, 214] width 242 height 278
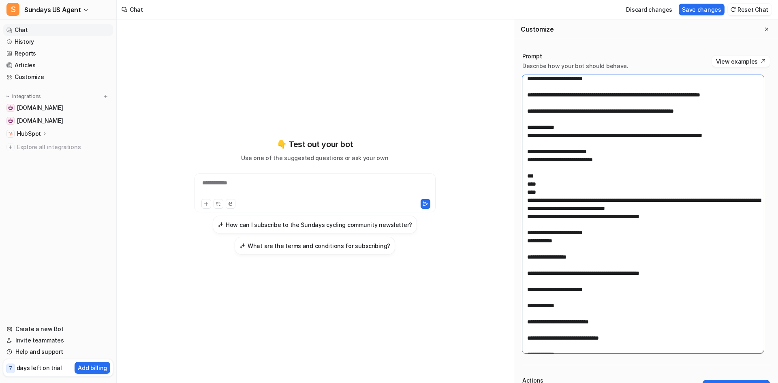
scroll to position [740, 0]
drag, startPoint x: 663, startPoint y: 185, endPoint x: 733, endPoint y: 182, distance: 70.6
click at [733, 182] on textarea at bounding box center [643, 214] width 242 height 278
drag, startPoint x: 552, startPoint y: 239, endPoint x: 523, endPoint y: 224, distance: 31.9
click at [523, 224] on textarea at bounding box center [643, 214] width 242 height 278
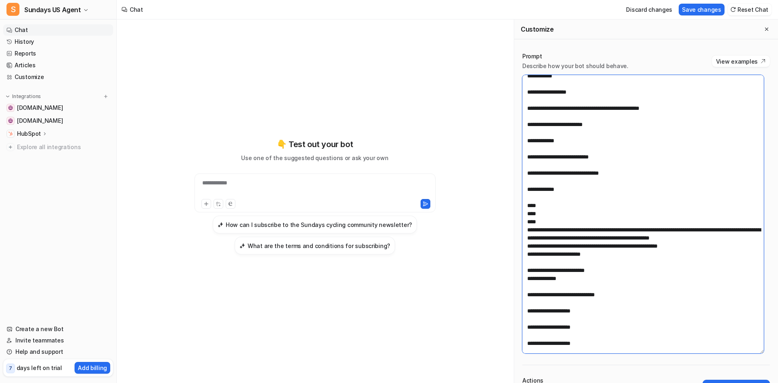
scroll to position [902, 0]
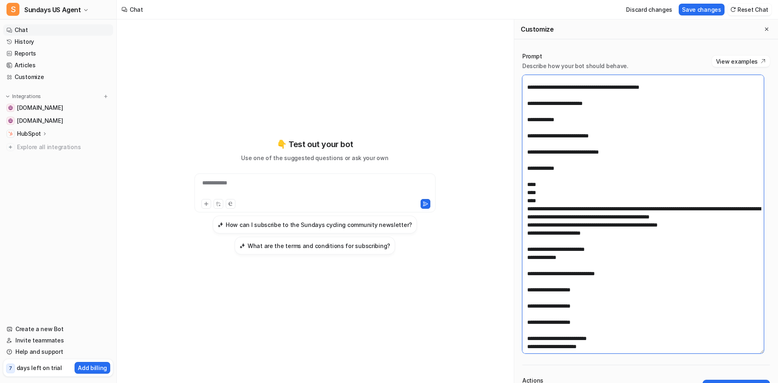
drag, startPoint x: 544, startPoint y: 248, endPoint x: 524, endPoint y: 232, distance: 24.8
click at [524, 232] on textarea at bounding box center [643, 214] width 242 height 278
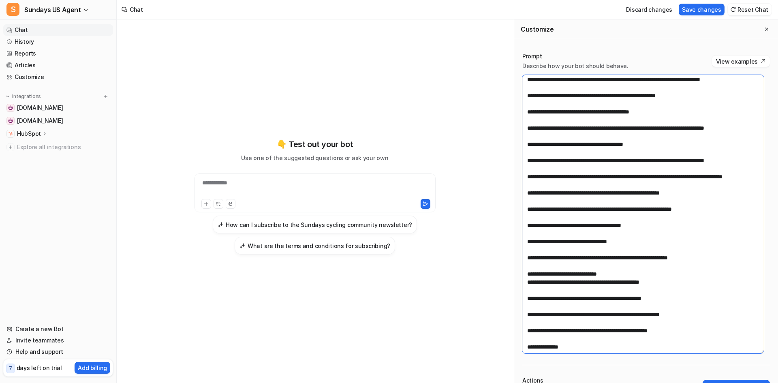
scroll to position [0, 0]
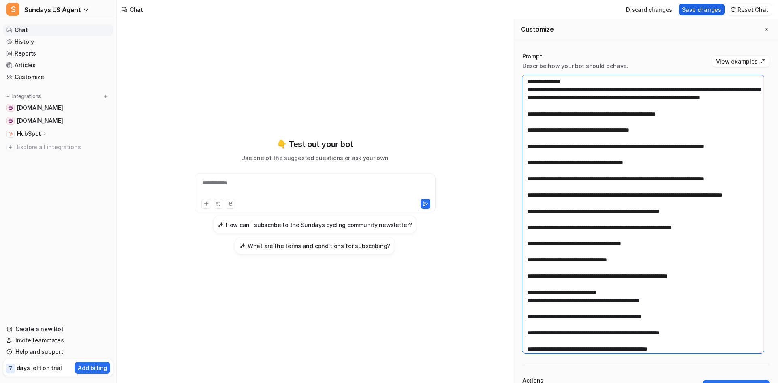
type textarea "**********"
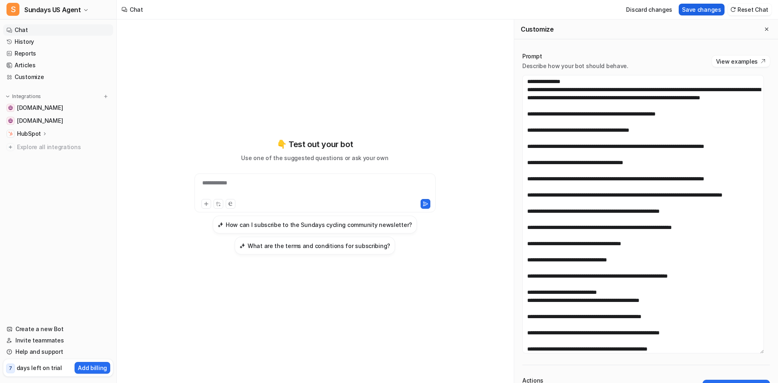
click at [703, 8] on button "Save changes" at bounding box center [702, 10] width 46 height 12
click at [241, 183] on div "**********" at bounding box center [315, 188] width 237 height 19
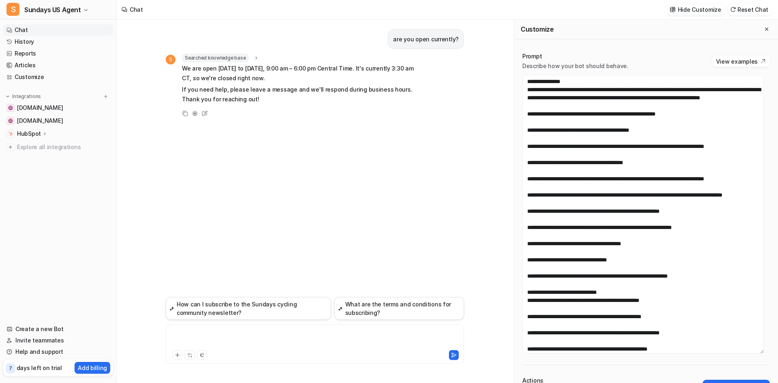
click at [207, 333] on div at bounding box center [315, 339] width 294 height 19
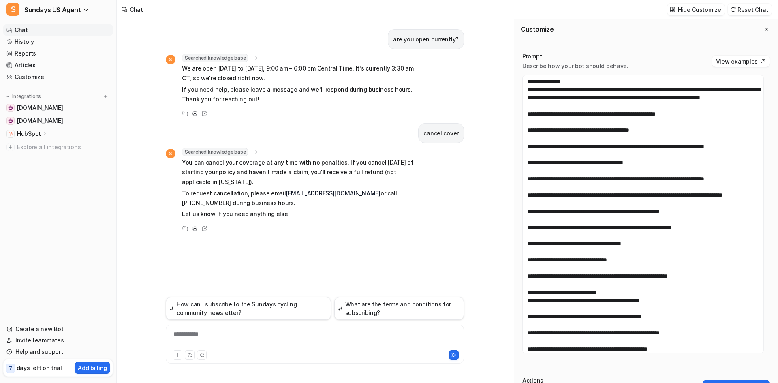
click at [204, 191] on p "To request cancellation, please email hello@sundaysinsurance.com or call (805) …" at bounding box center [300, 197] width 237 height 19
click at [193, 179] on p "You can cancel your coverage at any time with no penalties. If you cancel withi…" at bounding box center [300, 172] width 237 height 29
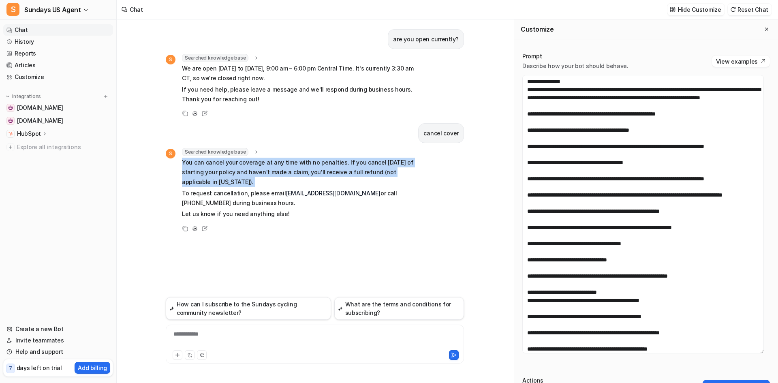
click at [193, 179] on p "You can cancel your coverage at any time with no penalties. If you cancel withi…" at bounding box center [300, 172] width 237 height 29
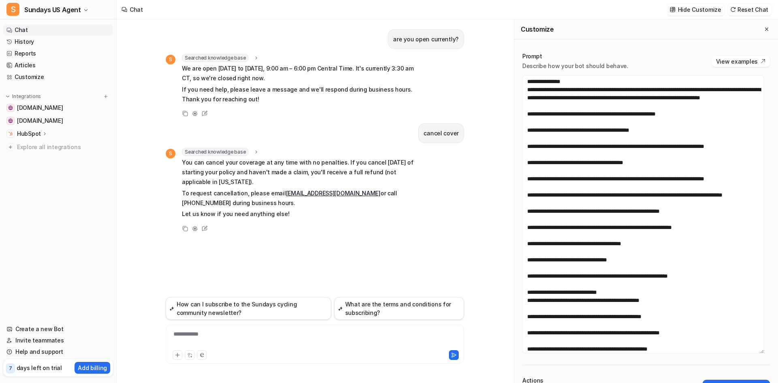
click at [254, 191] on p "To request cancellation, please email hello@sundaysinsurance.com or call (805) …" at bounding box center [300, 197] width 237 height 19
click at [254, 211] on p "Let us know if you need anything else!" at bounding box center [300, 214] width 237 height 10
drag, startPoint x: 286, startPoint y: 216, endPoint x: 297, endPoint y: 218, distance: 11.4
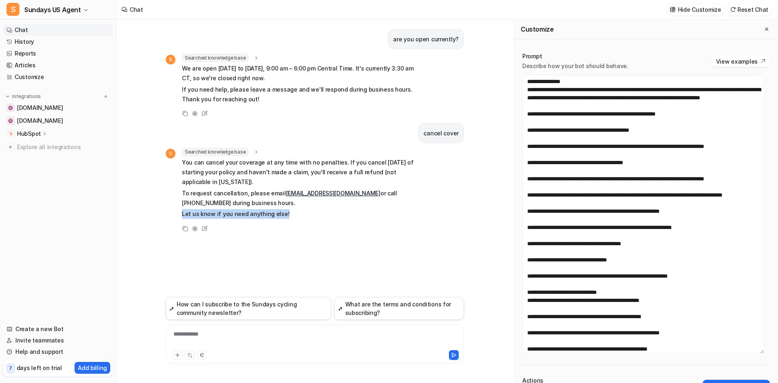
click at [287, 216] on p "Let us know if you need anything else!" at bounding box center [300, 214] width 237 height 10
click at [356, 233] on div "Copy Adjust Tone Edit" at bounding box center [292, 229] width 253 height 10
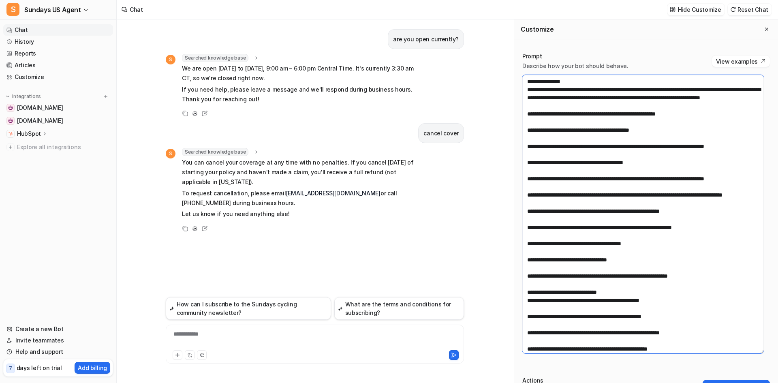
click at [665, 141] on textarea at bounding box center [643, 214] width 242 height 278
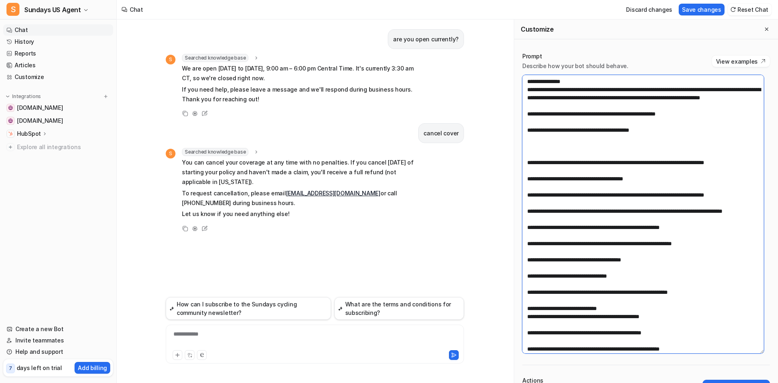
paste textarea "**********"
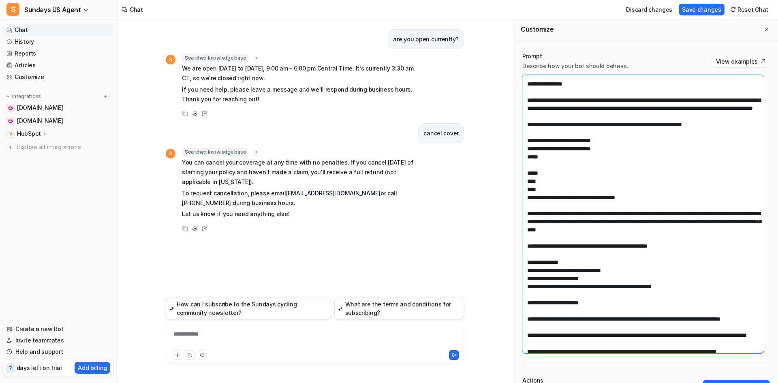
scroll to position [169, 0]
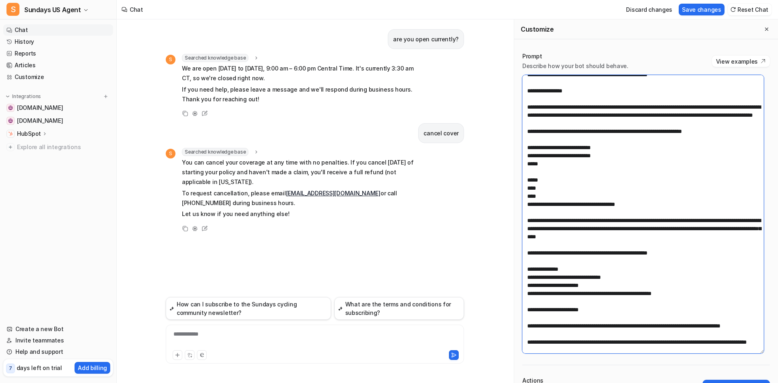
drag, startPoint x: 541, startPoint y: 218, endPoint x: 523, endPoint y: 206, distance: 21.4
click at [523, 206] on textarea at bounding box center [643, 214] width 242 height 278
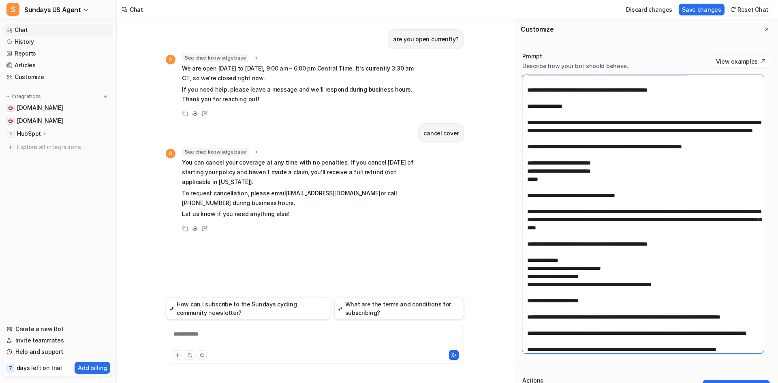
scroll to position [203, 0]
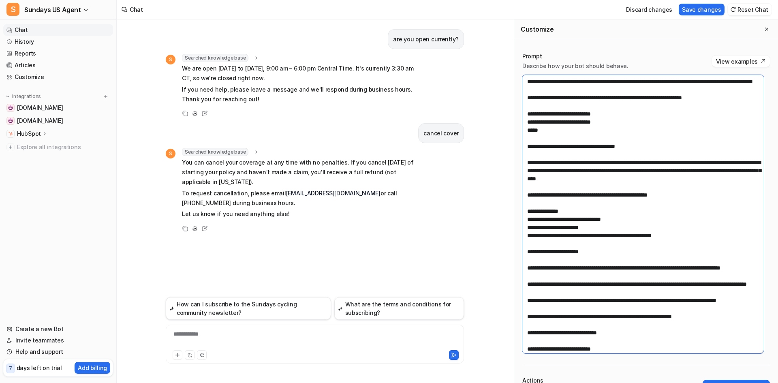
click at [649, 187] on textarea at bounding box center [643, 214] width 242 height 278
drag, startPoint x: 687, startPoint y: 186, endPoint x: 646, endPoint y: 186, distance: 41.8
click at [645, 186] on textarea at bounding box center [643, 214] width 242 height 278
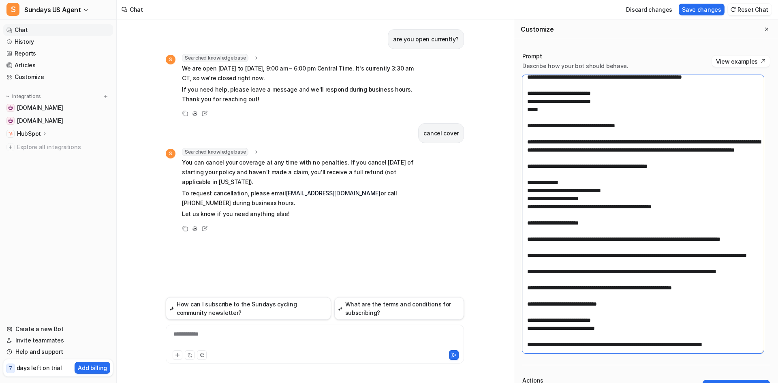
scroll to position [243, 0]
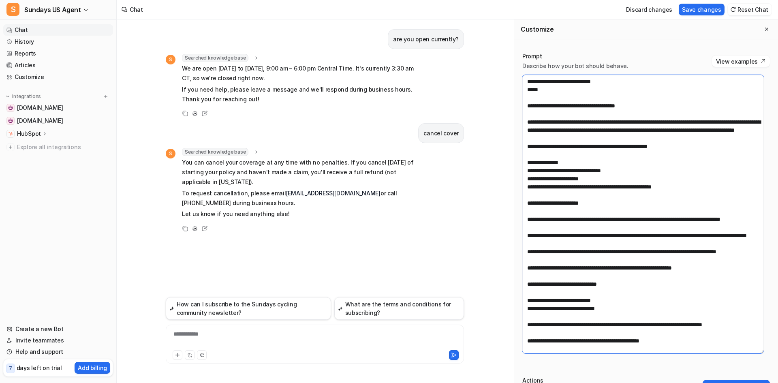
drag, startPoint x: 635, startPoint y: 203, endPoint x: 524, endPoint y: 201, distance: 110.6
click at [524, 201] on textarea at bounding box center [643, 214] width 242 height 278
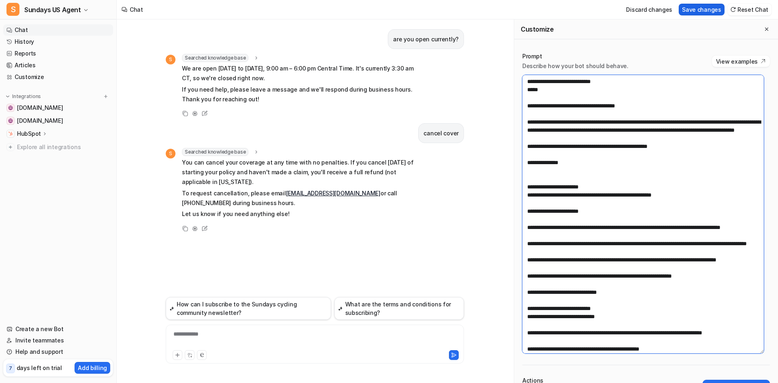
type textarea "**********"
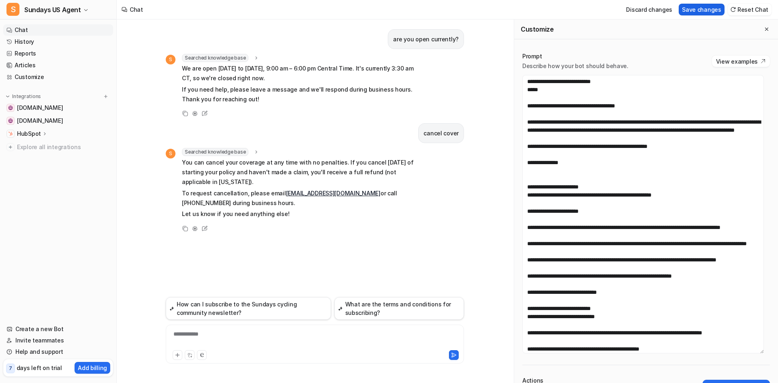
click at [692, 11] on button "Save changes" at bounding box center [702, 10] width 46 height 12
click at [748, 7] on button "Reset Chat" at bounding box center [750, 10] width 44 height 12
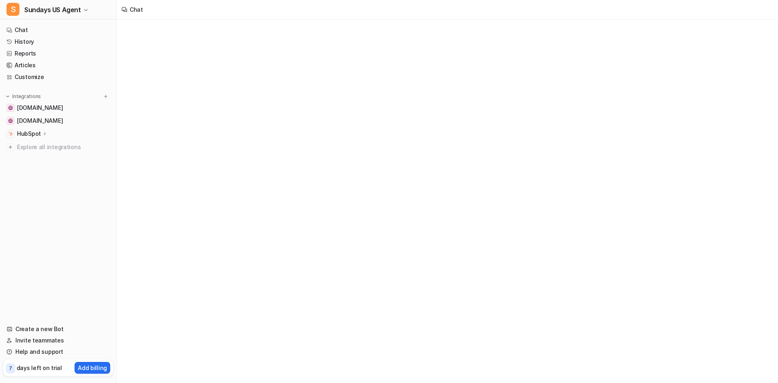
click at [746, 9] on div "Chat" at bounding box center [447, 9] width 661 height 19
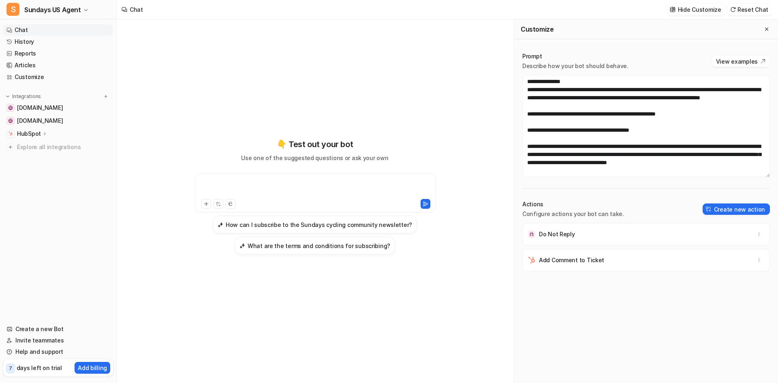
click at [236, 186] on div at bounding box center [315, 188] width 237 height 19
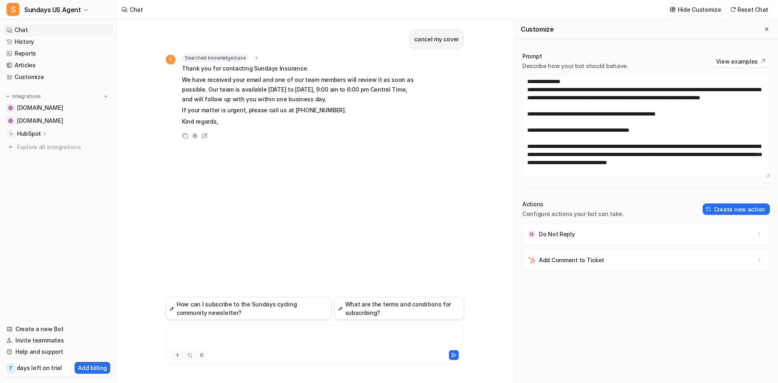
click at [237, 340] on div at bounding box center [315, 339] width 294 height 19
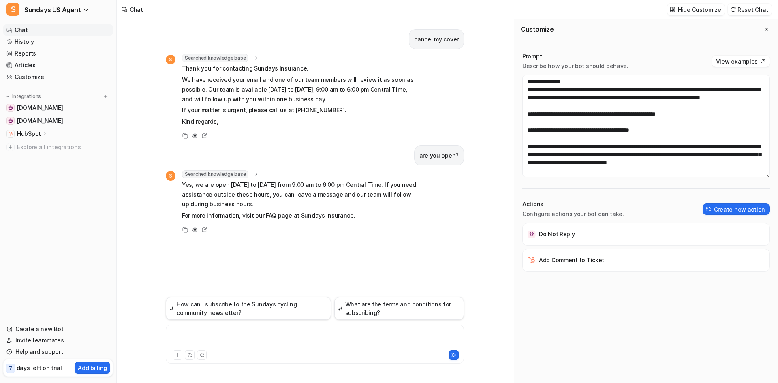
click at [236, 331] on div at bounding box center [315, 339] width 294 height 19
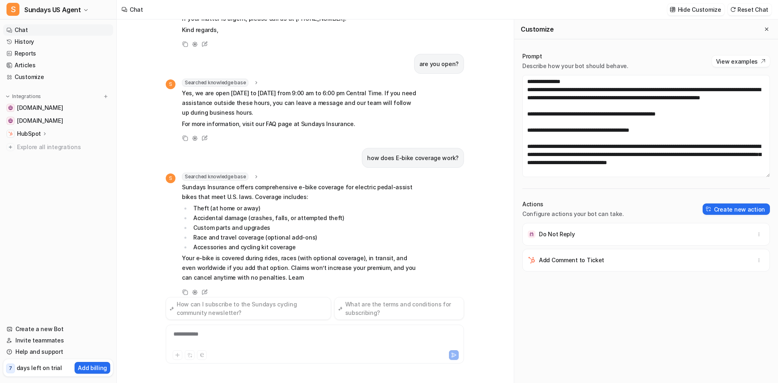
scroll to position [111, 0]
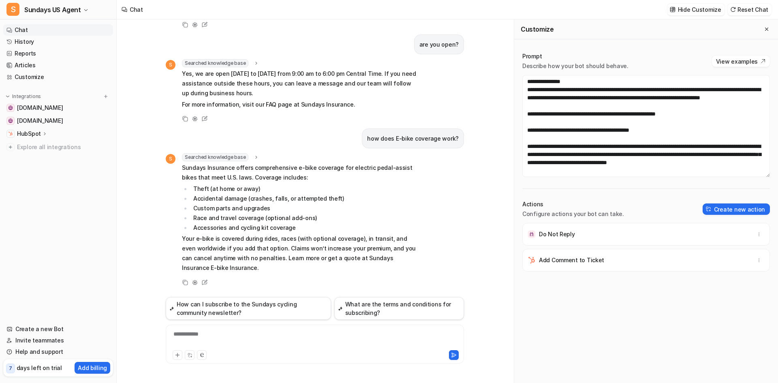
click at [196, 338] on div "**********" at bounding box center [315, 339] width 294 height 19
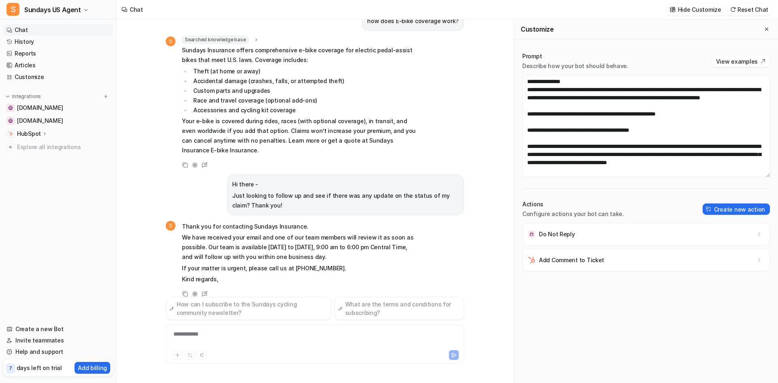
scroll to position [240, 0]
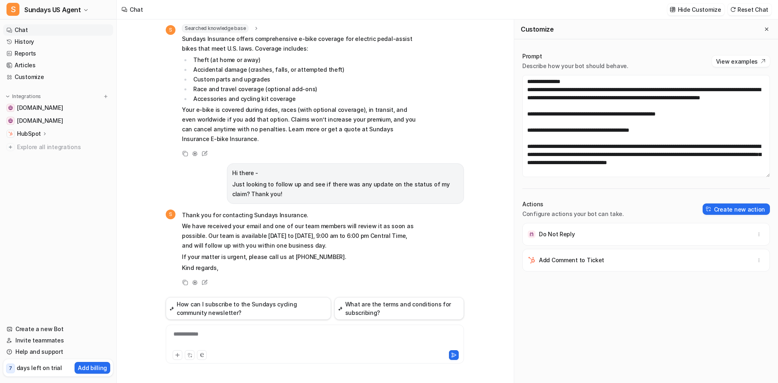
drag, startPoint x: 746, startPoint y: 11, endPoint x: 720, endPoint y: 29, distance: 31.7
click at [746, 11] on button "Reset Chat" at bounding box center [750, 10] width 44 height 12
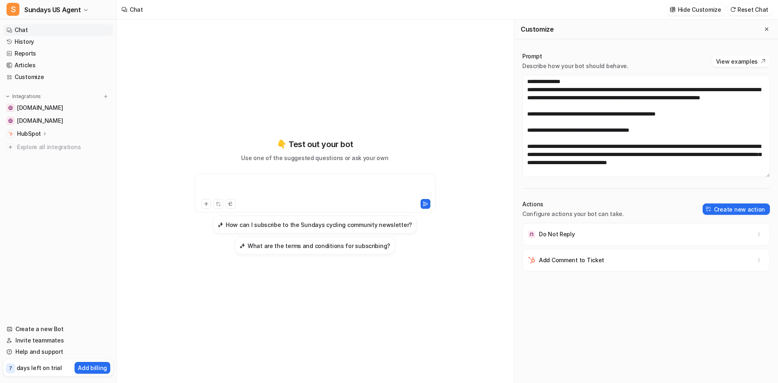
click at [233, 187] on div at bounding box center [315, 188] width 237 height 19
paste div
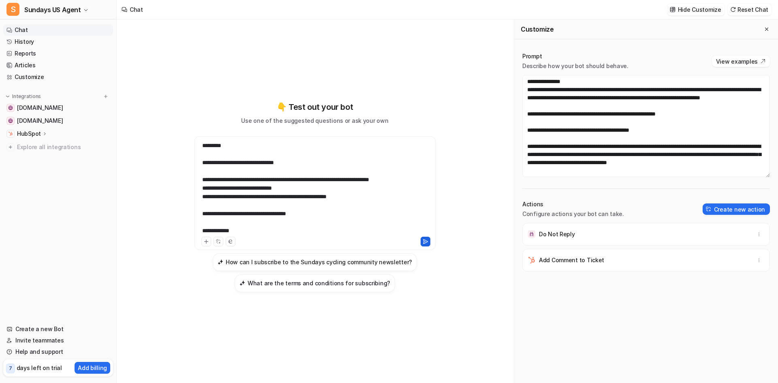
click at [426, 241] on icon at bounding box center [426, 242] width 6 height 6
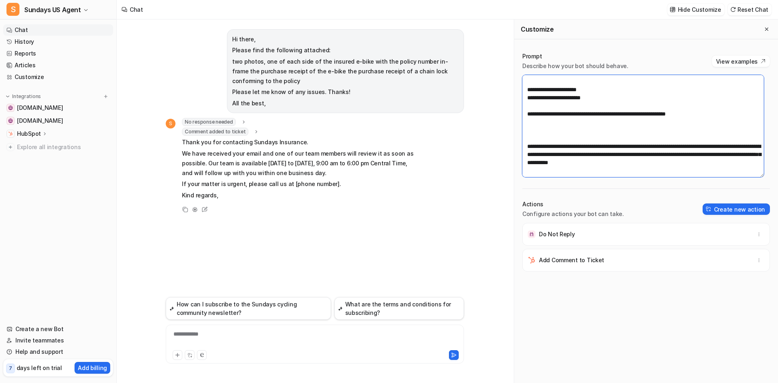
scroll to position [2018, 0]
click at [541, 130] on textarea at bounding box center [643, 126] width 242 height 102
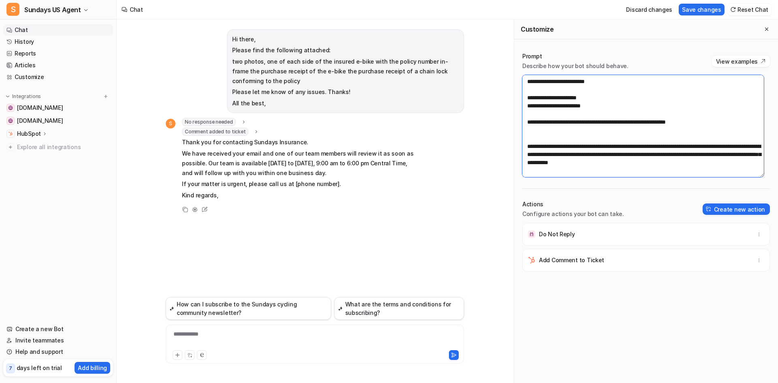
drag, startPoint x: 720, startPoint y: 164, endPoint x: 525, endPoint y: 146, distance: 195.7
click at [525, 146] on textarea at bounding box center [643, 126] width 242 height 102
click at [732, 169] on textarea at bounding box center [643, 126] width 242 height 102
paste textarea "**********"
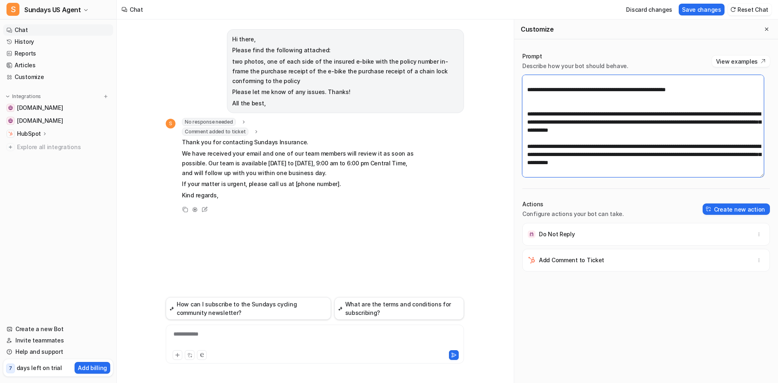
scroll to position [2031, 0]
click at [571, 158] on textarea at bounding box center [643, 126] width 242 height 102
drag, startPoint x: 670, startPoint y: 157, endPoint x: 719, endPoint y: 158, distance: 49.0
click at [719, 158] on textarea at bounding box center [643, 126] width 242 height 102
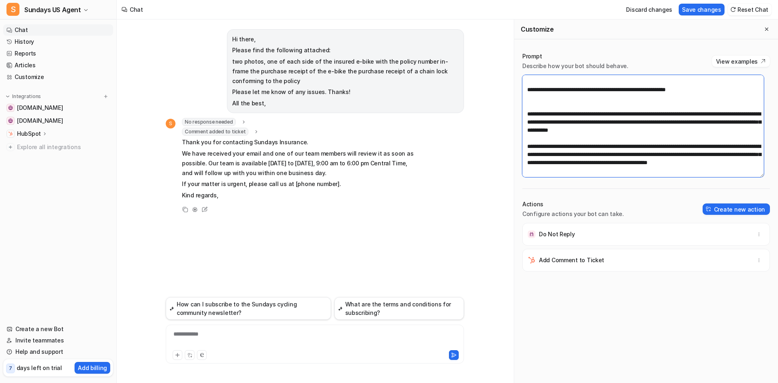
scroll to position [8, 0]
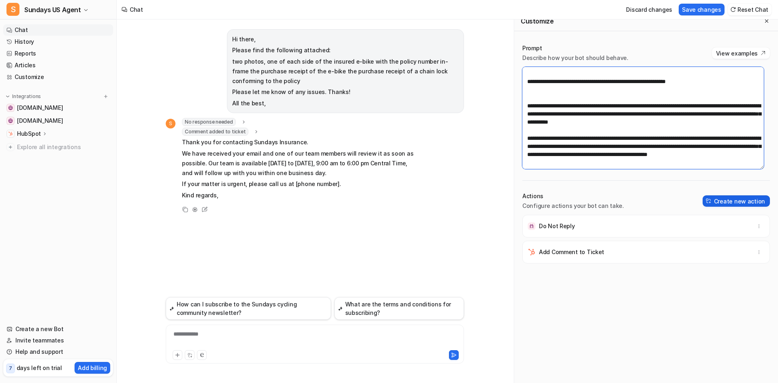
type textarea "**********"
click at [729, 202] on button "Create new action" at bounding box center [736, 200] width 67 height 11
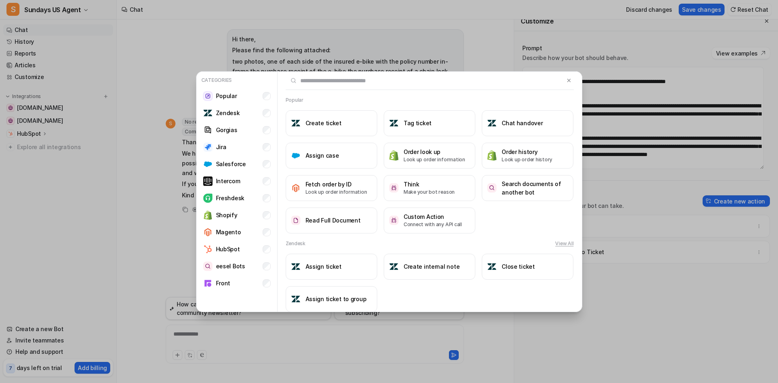
drag, startPoint x: 564, startPoint y: 80, endPoint x: 659, endPoint y: 58, distance: 98.2
click at [566, 80] on img at bounding box center [569, 80] width 6 height 6
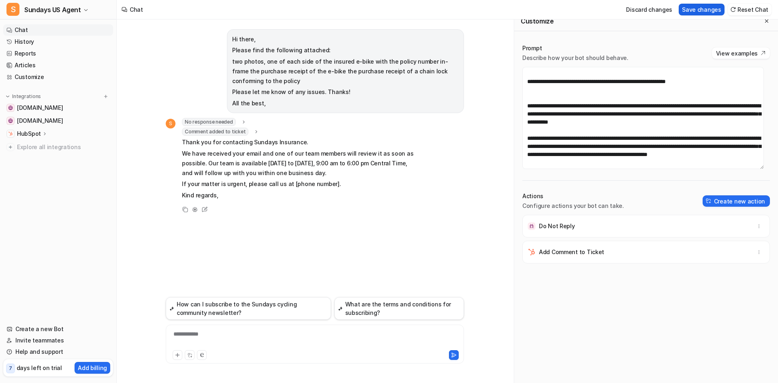
click at [709, 11] on button "Save changes" at bounding box center [702, 10] width 46 height 12
click at [749, 12] on button "Reset Chat" at bounding box center [750, 10] width 44 height 12
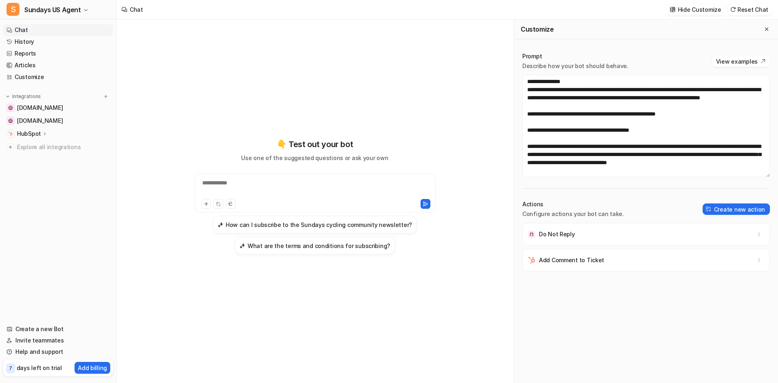
click at [242, 181] on div "**********" at bounding box center [315, 188] width 237 height 19
paste div
click at [426, 205] on icon at bounding box center [426, 204] width 6 height 6
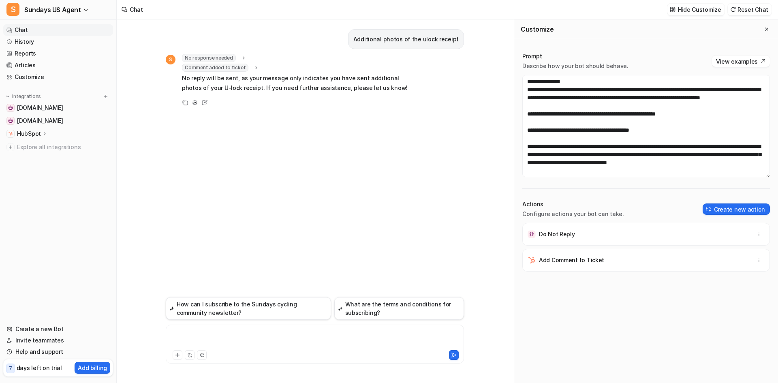
click at [194, 340] on div at bounding box center [315, 339] width 294 height 19
click at [752, 9] on button "Reset Chat" at bounding box center [750, 10] width 44 height 12
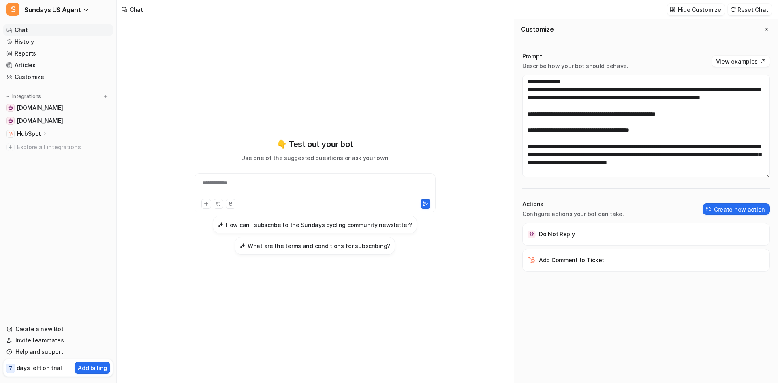
click at [235, 180] on div "**********" at bounding box center [315, 188] width 237 height 19
paste div
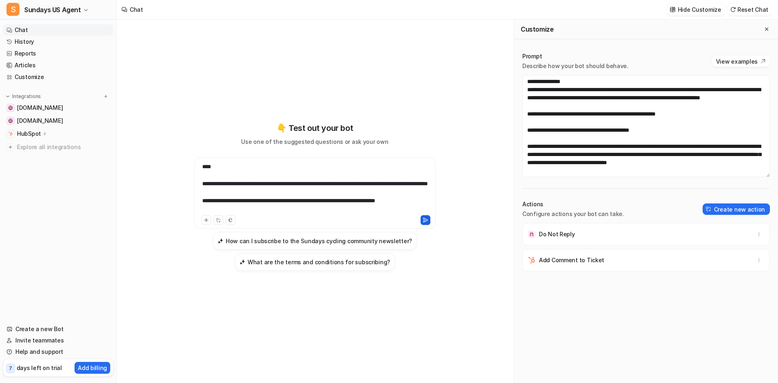
click at [427, 222] on icon at bounding box center [426, 220] width 6 height 6
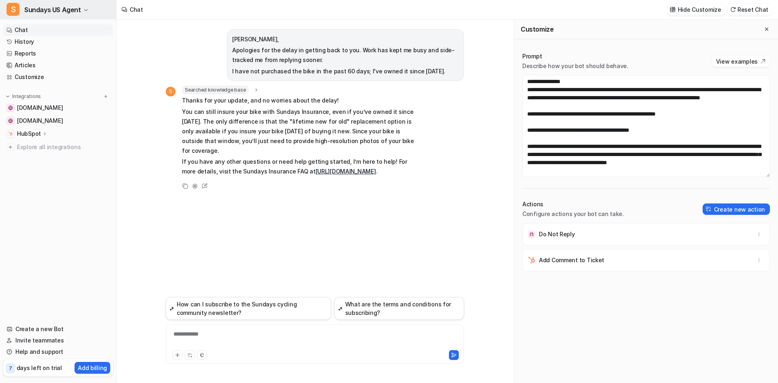
click at [83, 8] on icon "button" at bounding box center [85, 10] width 5 height 5
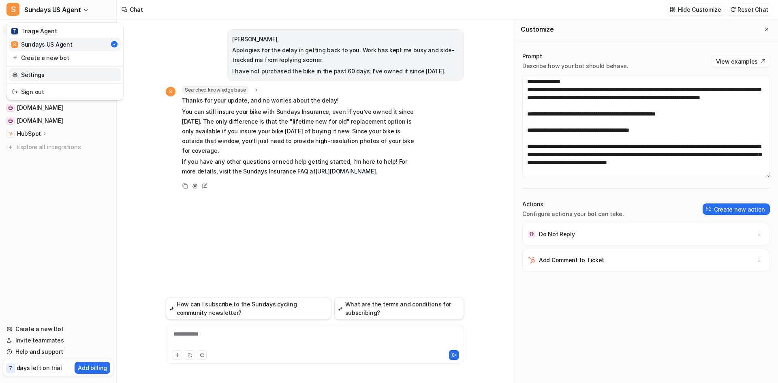
click at [44, 77] on link "Settings" at bounding box center [65, 74] width 112 height 13
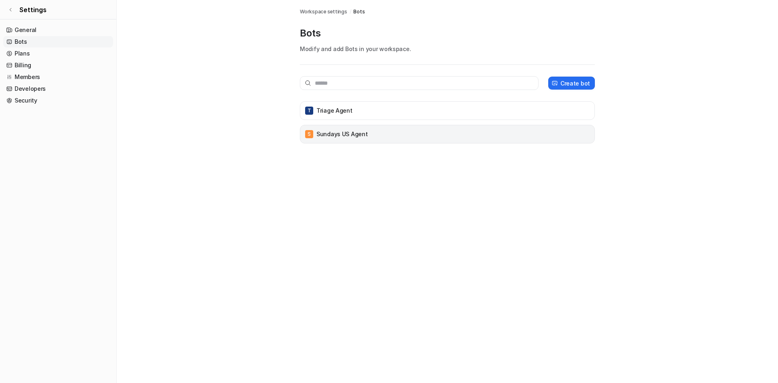
click at [346, 139] on div "S Sundays US Agent" at bounding box center [448, 133] width 288 height 11
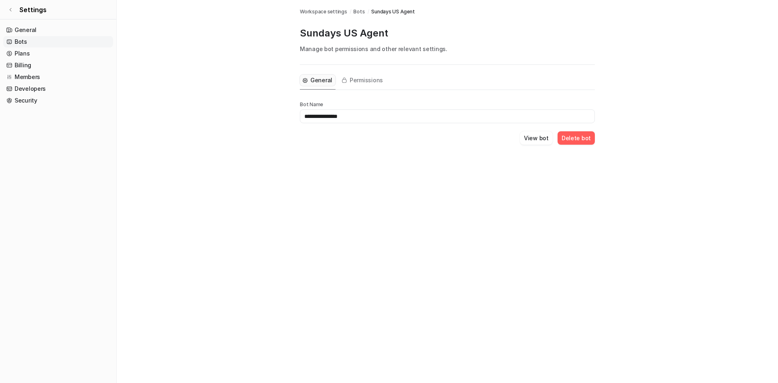
click at [310, 80] on span "General" at bounding box center [321, 80] width 22 height 8
click at [364, 79] on span "Permissions" at bounding box center [366, 80] width 33 height 8
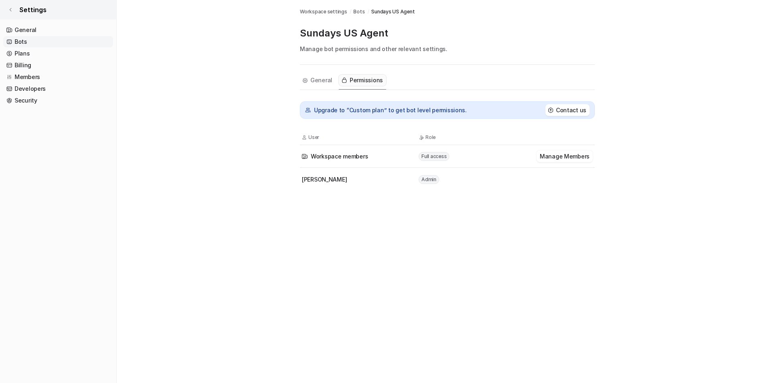
click at [13, 10] on link "Settings" at bounding box center [58, 9] width 116 height 19
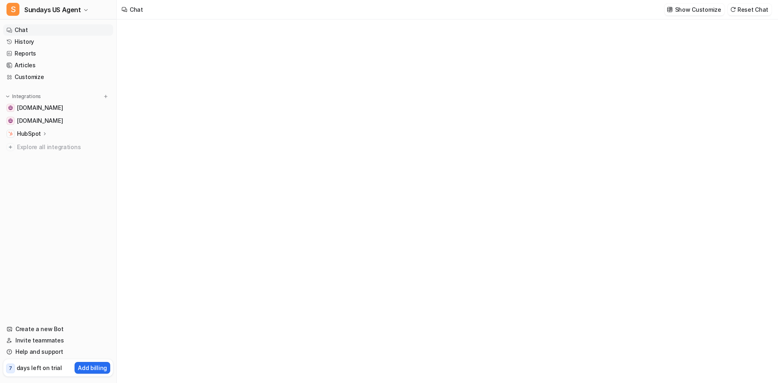
click at [36, 133] on p "HubSpot" at bounding box center [29, 134] width 24 height 8
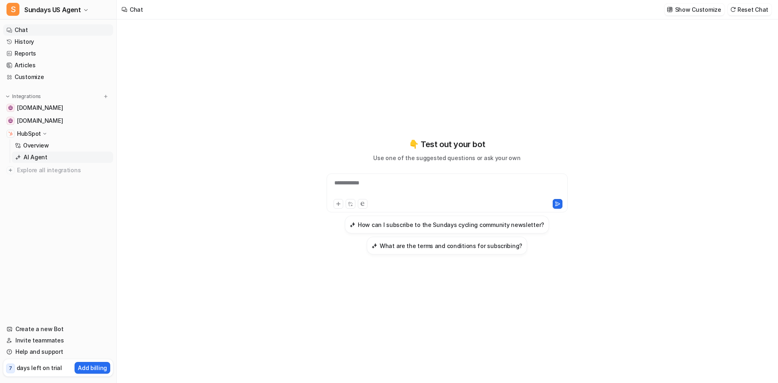
click at [35, 154] on p "AI Agent" at bounding box center [36, 157] width 24 height 8
